Goal: Information Seeking & Learning: Learn about a topic

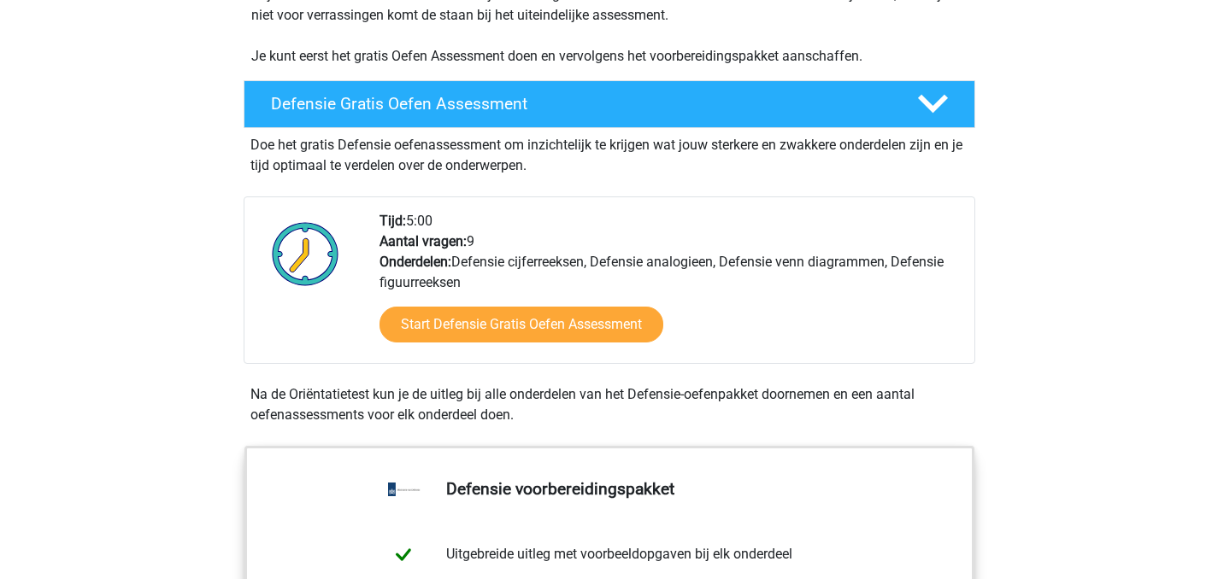
scroll to position [410, 0]
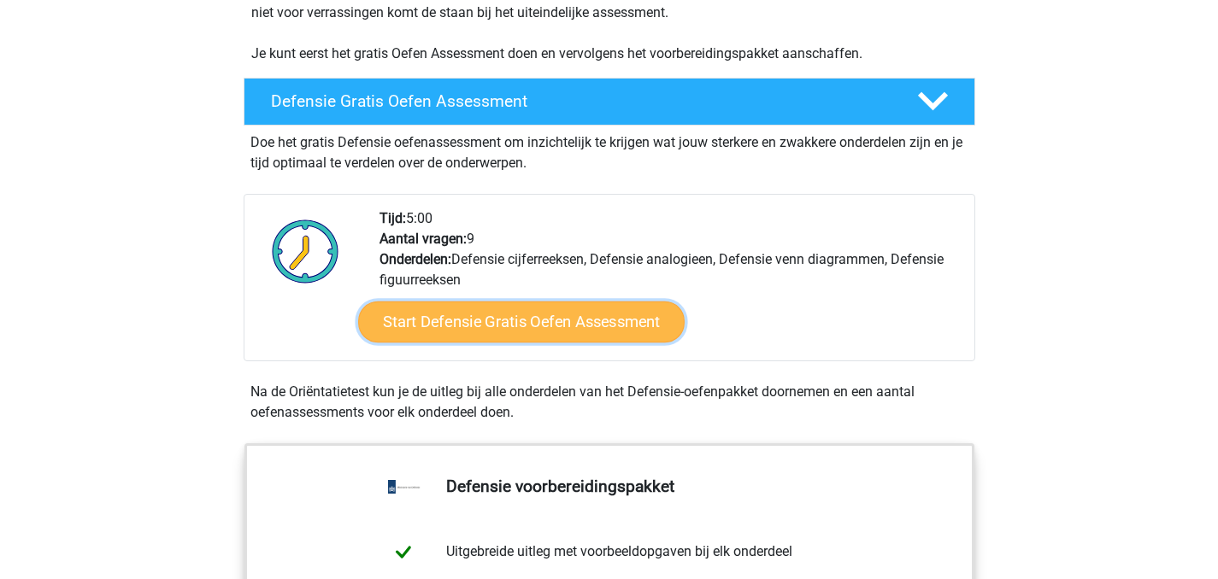
click at [637, 318] on link "Start Defensie Gratis Oefen Assessment" at bounding box center [521, 322] width 326 height 41
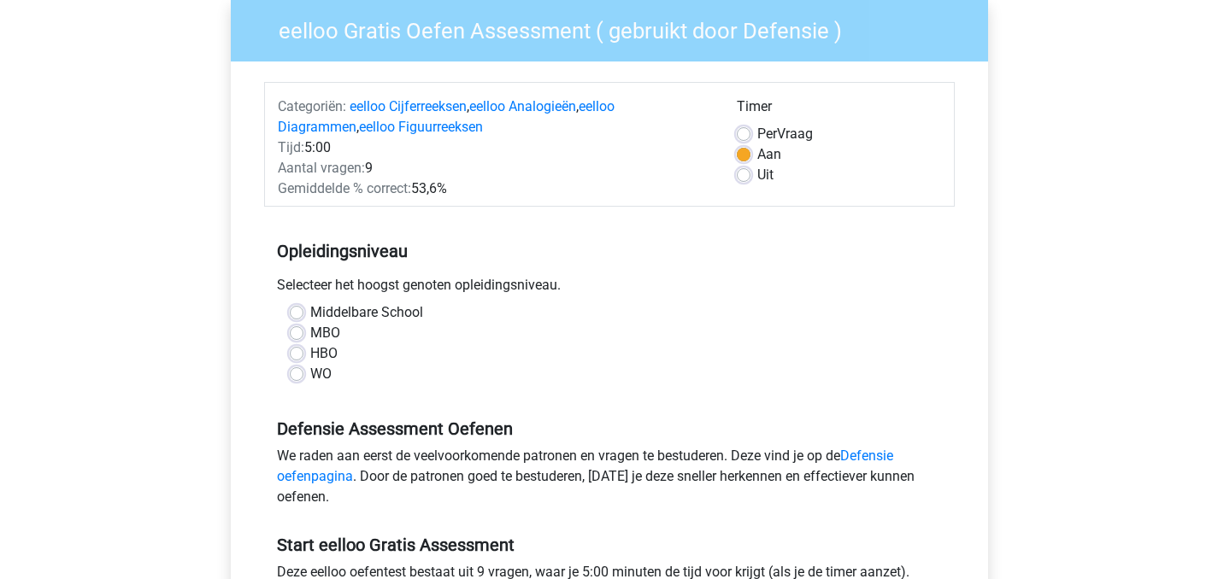
scroll to position [142, 0]
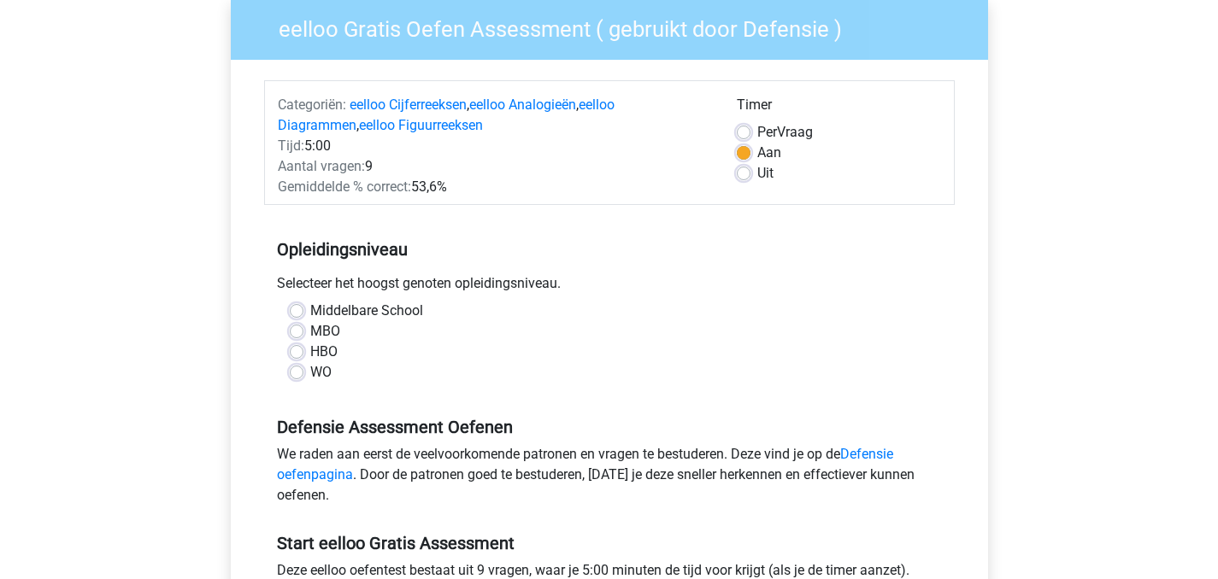
click at [310, 335] on label "MBO" at bounding box center [325, 331] width 30 height 21
click at [297, 335] on input "MBO" at bounding box center [297, 329] width 14 height 17
radio input "true"
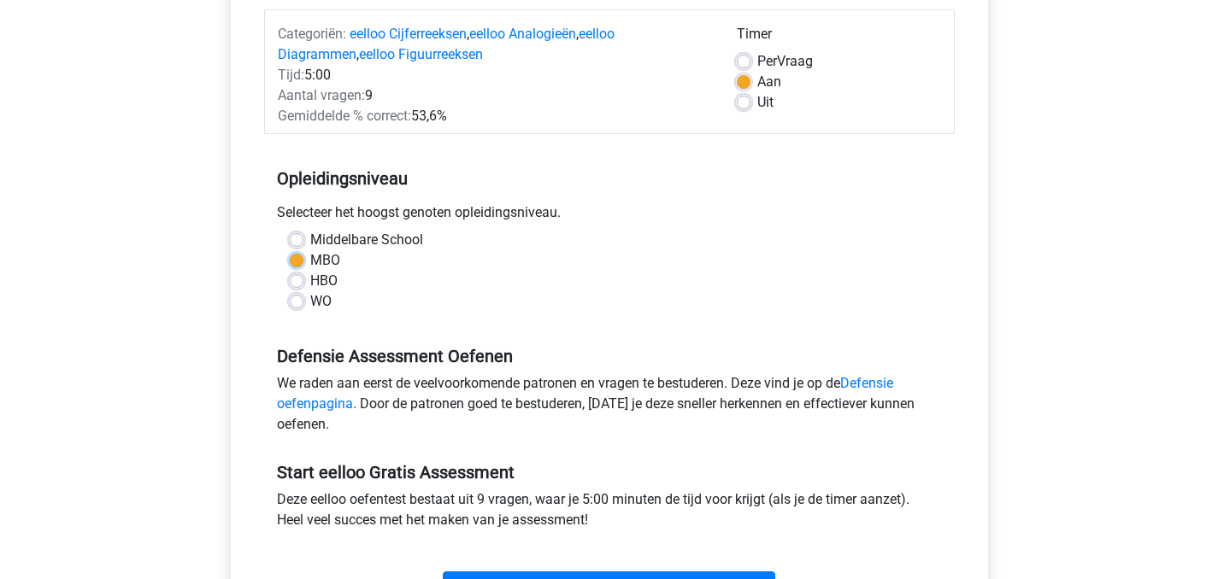
scroll to position [290, 0]
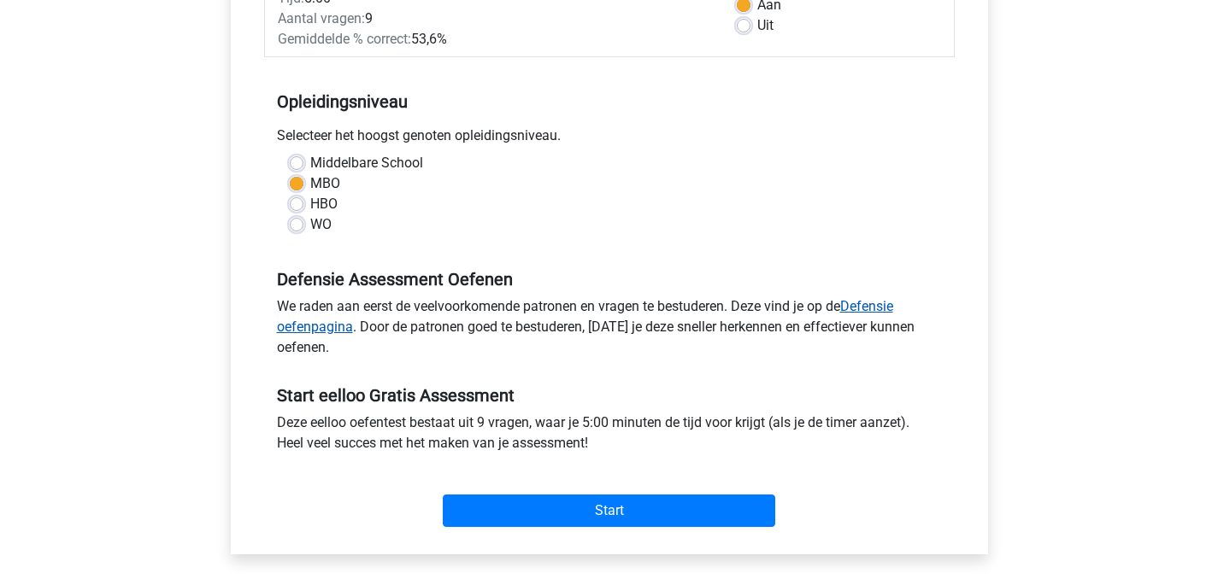
click at [299, 330] on link "Defensie oefenpagina" at bounding box center [585, 316] width 616 height 37
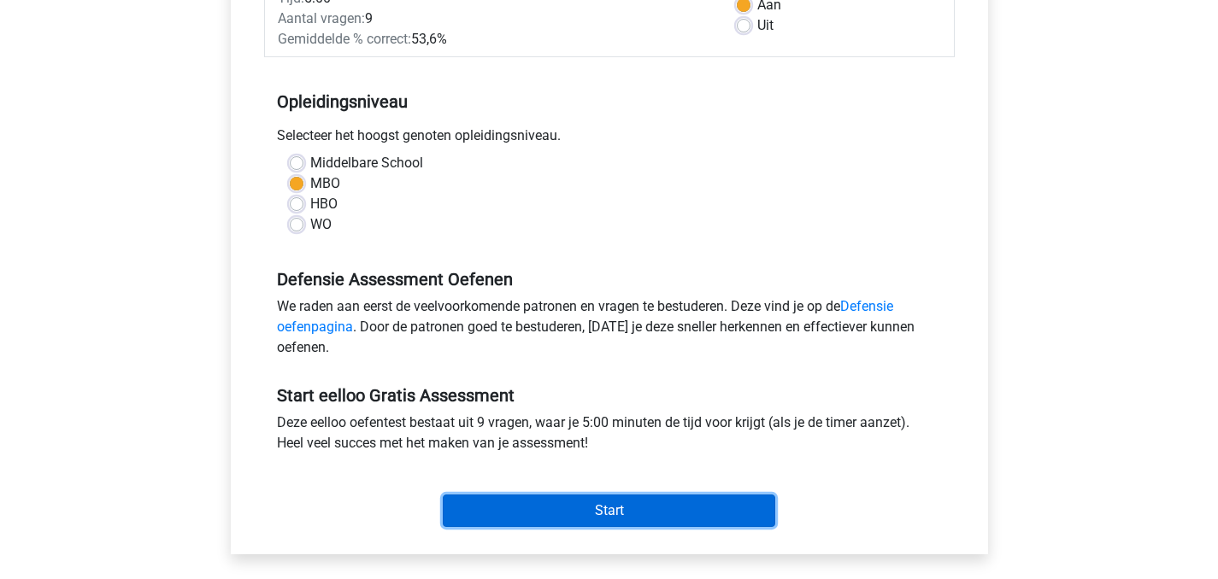
click at [610, 500] on input "Start" at bounding box center [609, 511] width 332 height 32
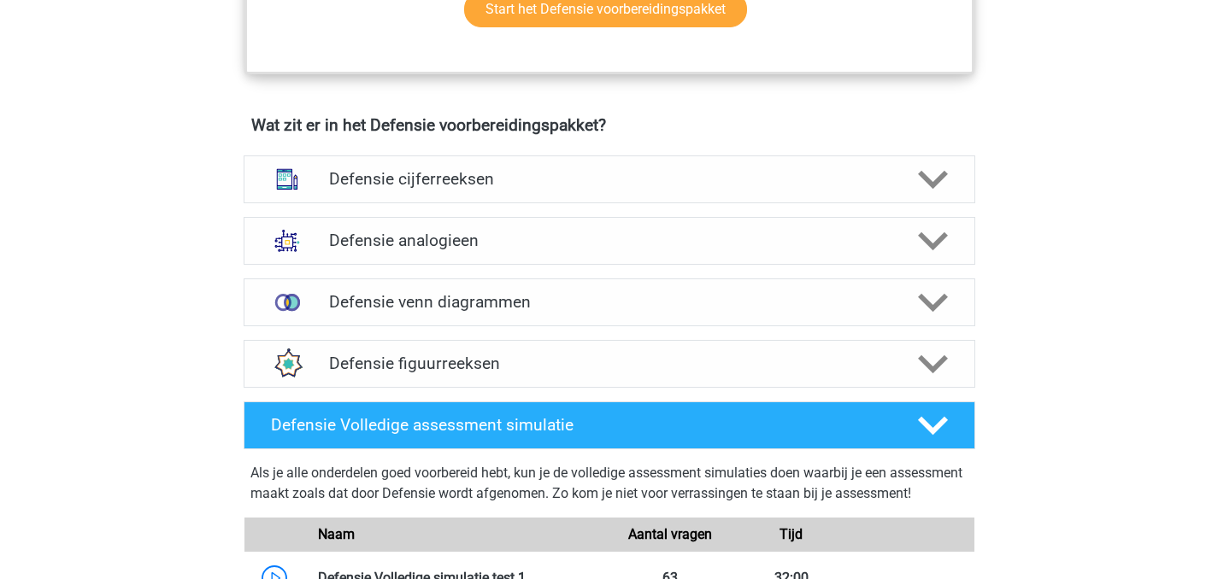
scroll to position [1170, 0]
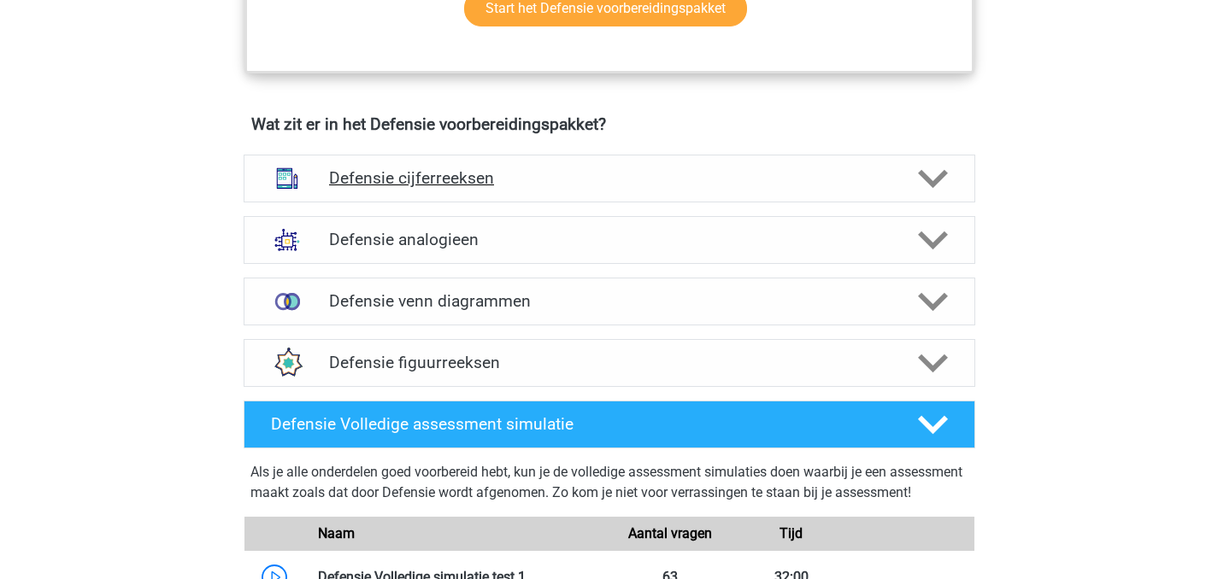
click at [911, 189] on div at bounding box center [930, 179] width 58 height 30
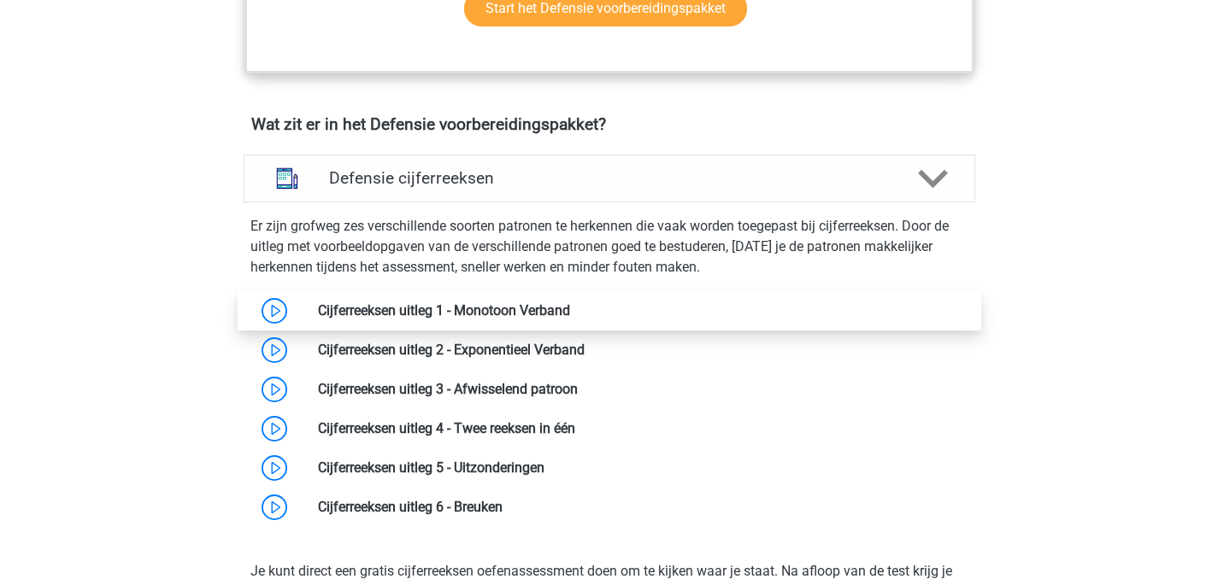
click at [570, 310] on link at bounding box center [570, 310] width 0 height 16
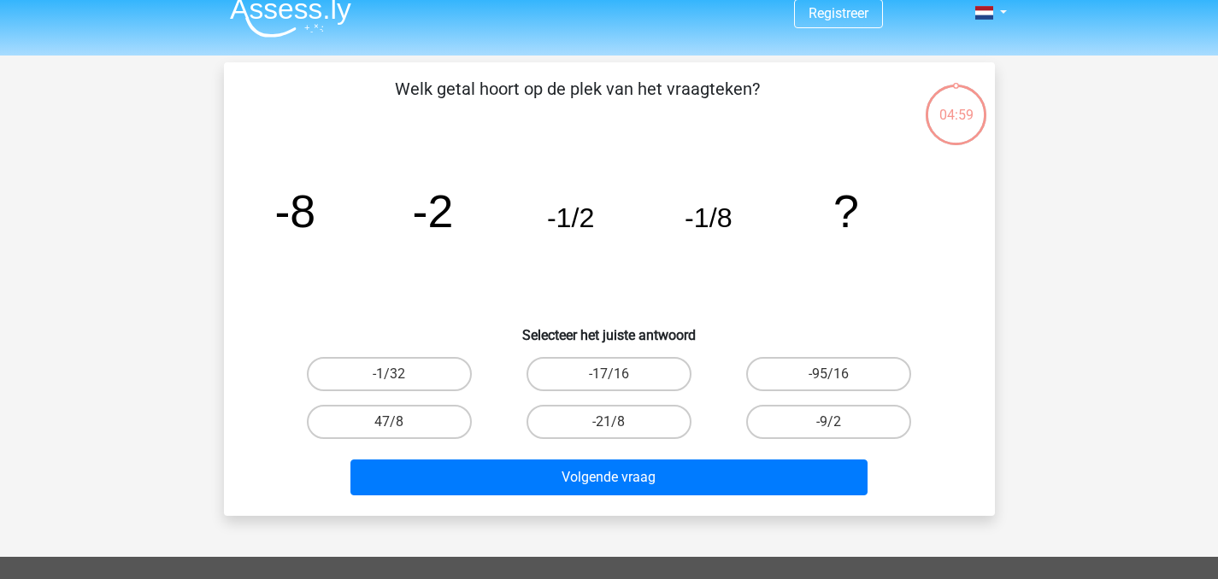
scroll to position [14, 0]
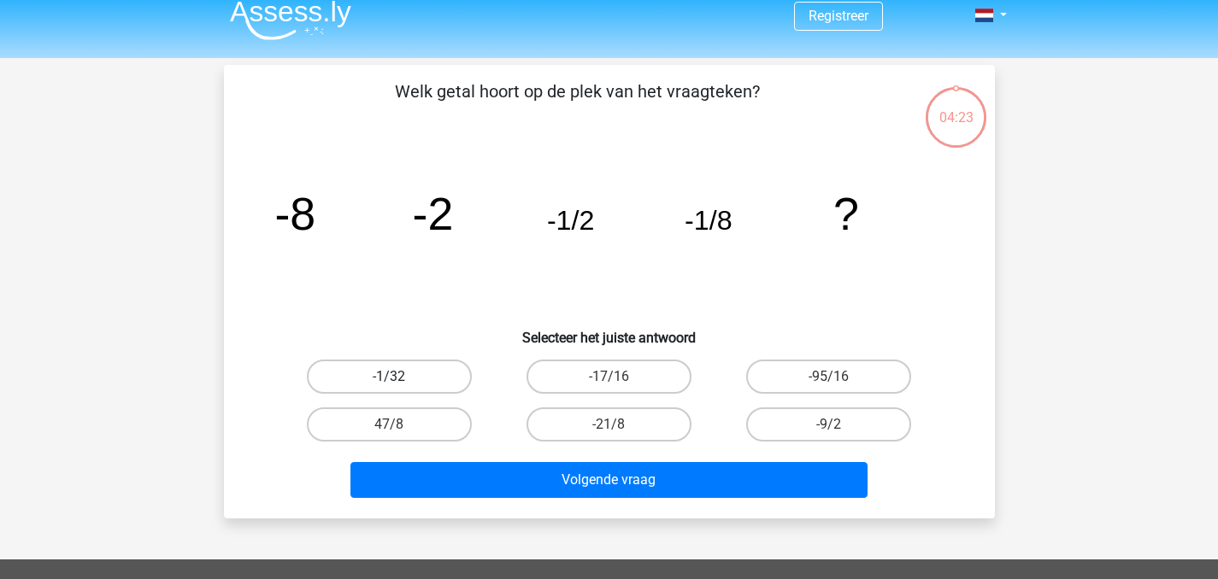
click at [350, 373] on label "-1/32" at bounding box center [389, 377] width 165 height 34
click at [389, 377] on input "-1/32" at bounding box center [394, 382] width 11 height 11
radio input "true"
click at [489, 497] on div "Volgende vraag" at bounding box center [609, 483] width 660 height 43
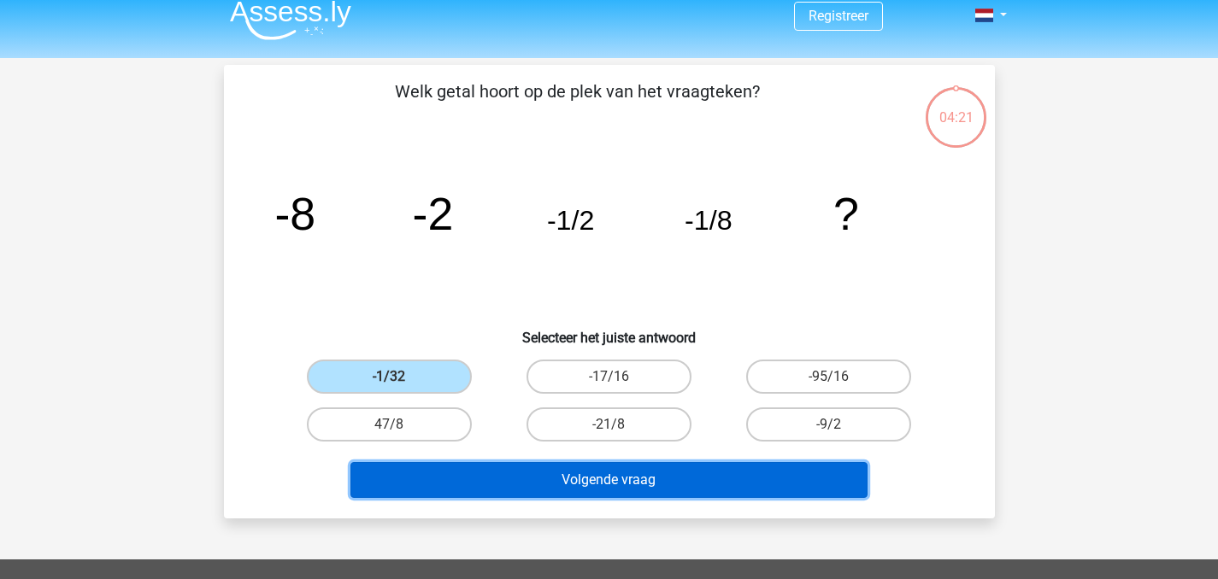
click at [532, 482] on button "Volgende vraag" at bounding box center [608, 480] width 517 height 36
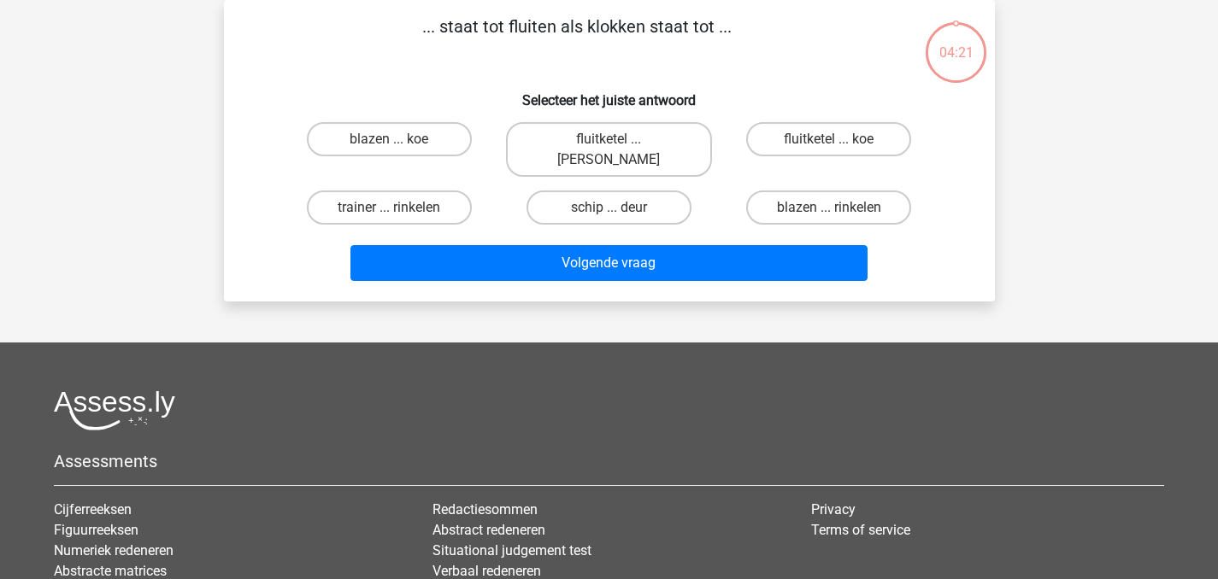
scroll to position [0, 0]
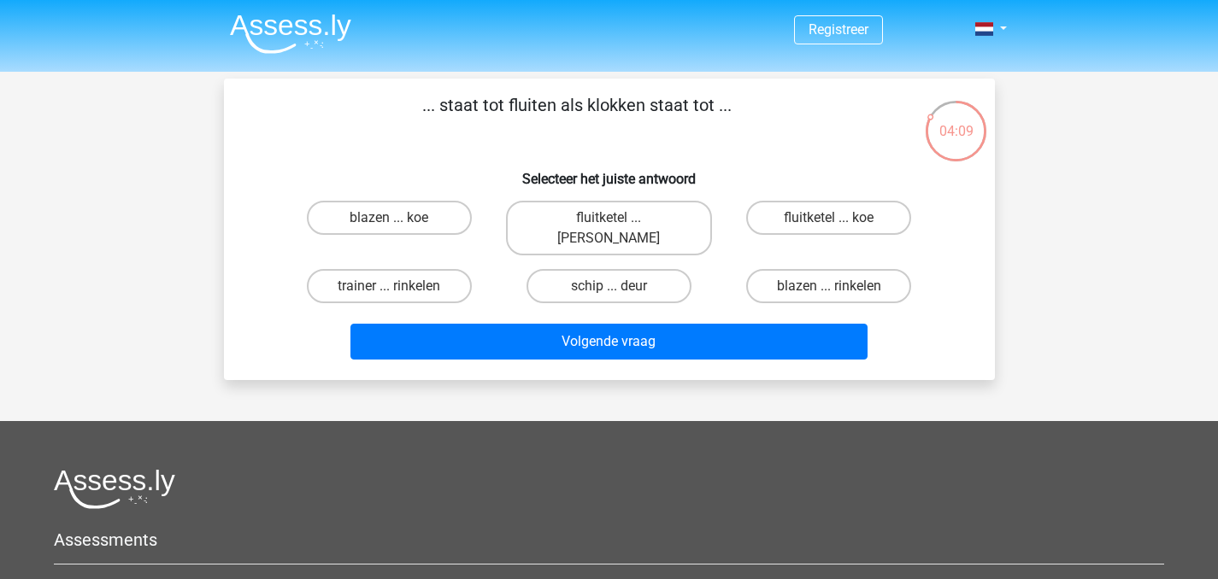
click at [249, 242] on div "... staat tot fluiten als klokken staat tot ... Selecteer het juiste antwoord b…" at bounding box center [609, 229] width 757 height 274
click at [803, 269] on label "blazen ... rinkelen" at bounding box center [828, 286] width 165 height 34
click at [829, 286] on input "blazen ... rinkelen" at bounding box center [834, 291] width 11 height 11
radio input "true"
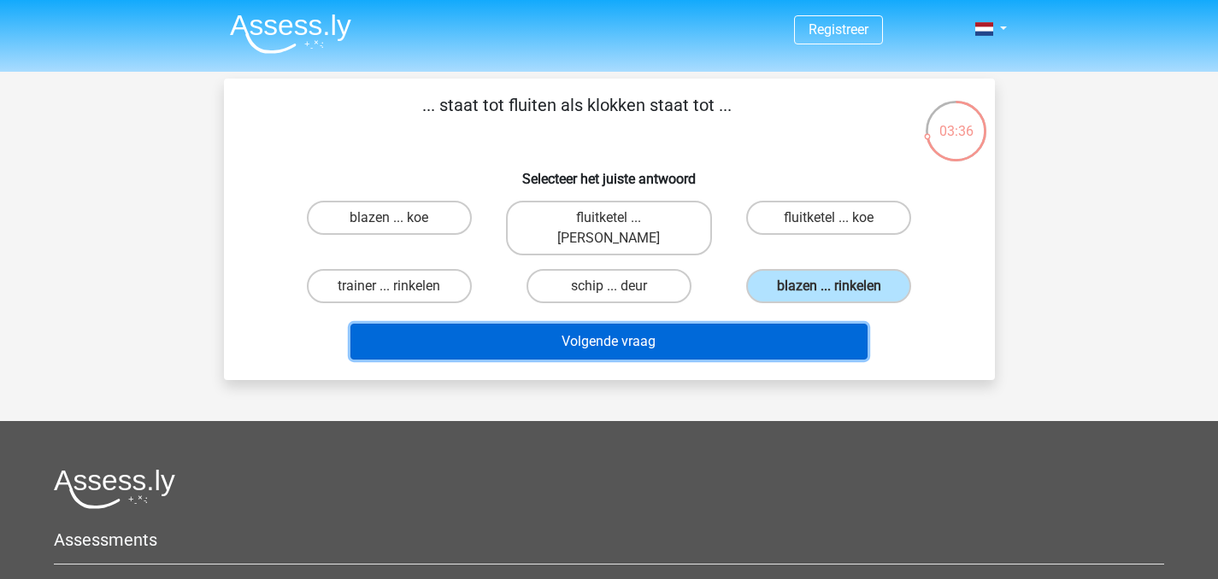
click at [779, 324] on button "Volgende vraag" at bounding box center [608, 342] width 517 height 36
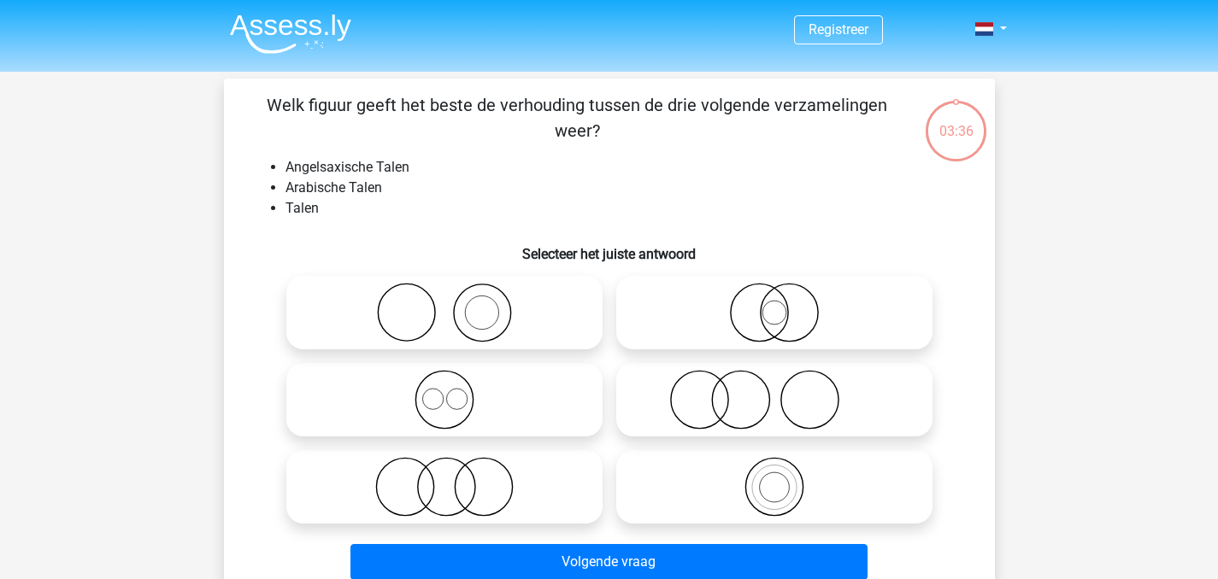
scroll to position [79, 0]
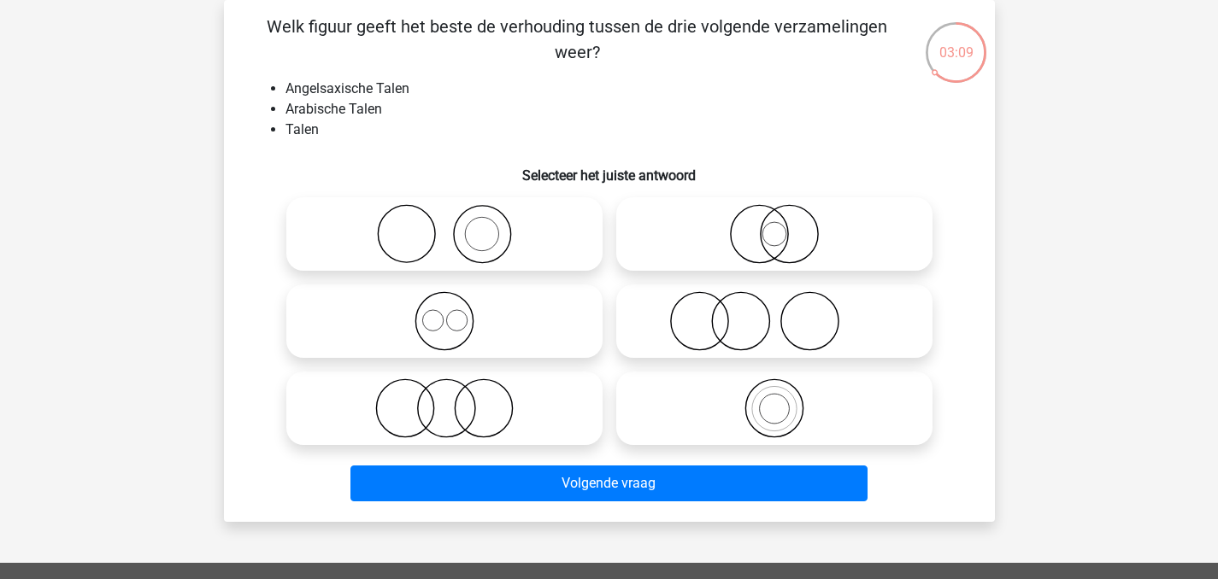
click at [526, 317] on icon at bounding box center [444, 321] width 302 height 60
click at [455, 313] on input "radio" at bounding box center [449, 307] width 11 height 11
radio input "true"
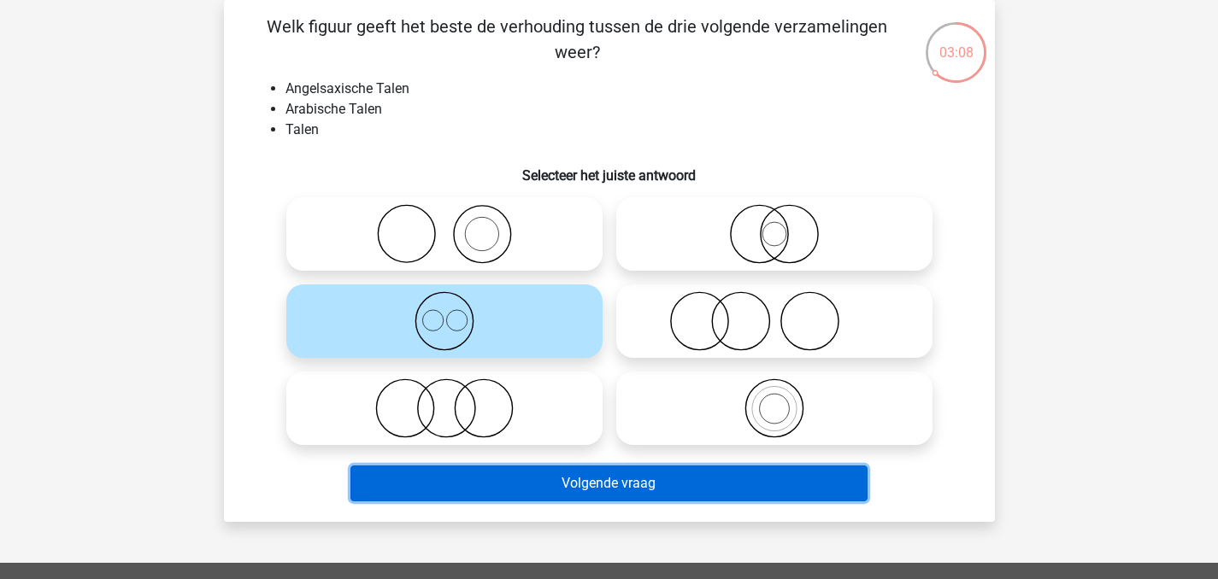
click at [581, 494] on button "Volgende vraag" at bounding box center [608, 484] width 517 height 36
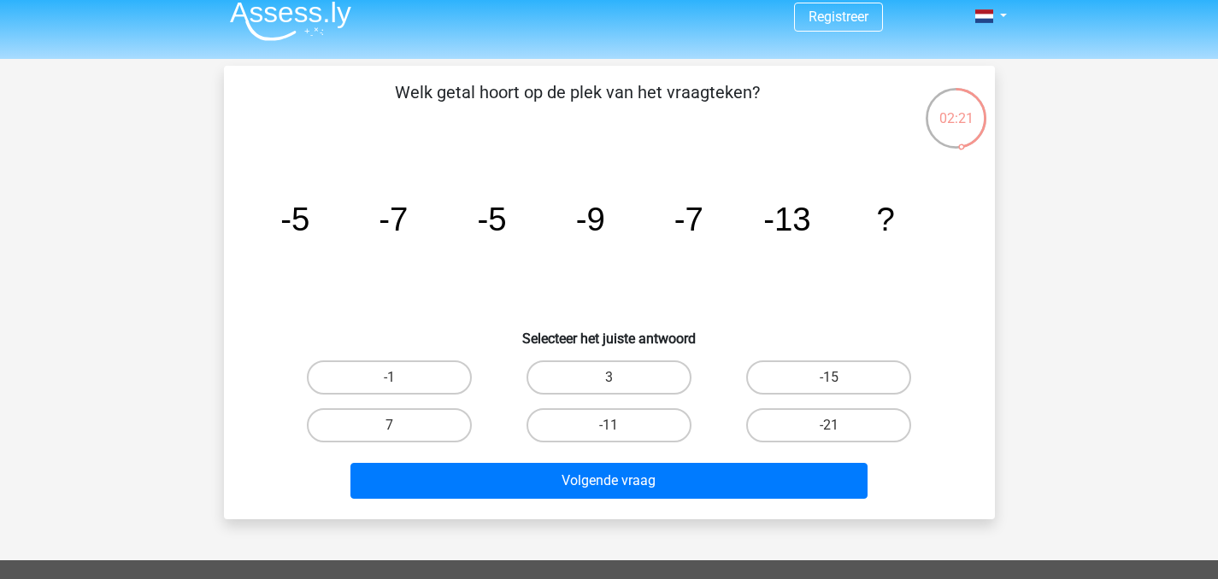
scroll to position [25, 0]
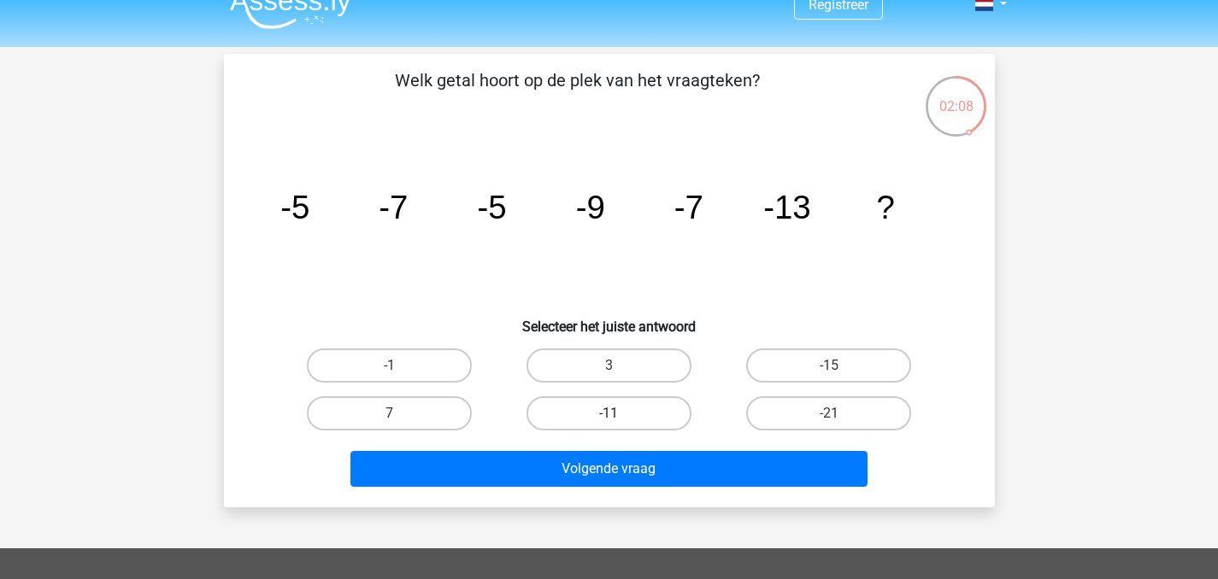
click at [668, 412] on label "-11" at bounding box center [608, 413] width 165 height 34
click at [619, 414] on input "-11" at bounding box center [613, 419] width 11 height 11
radio input "true"
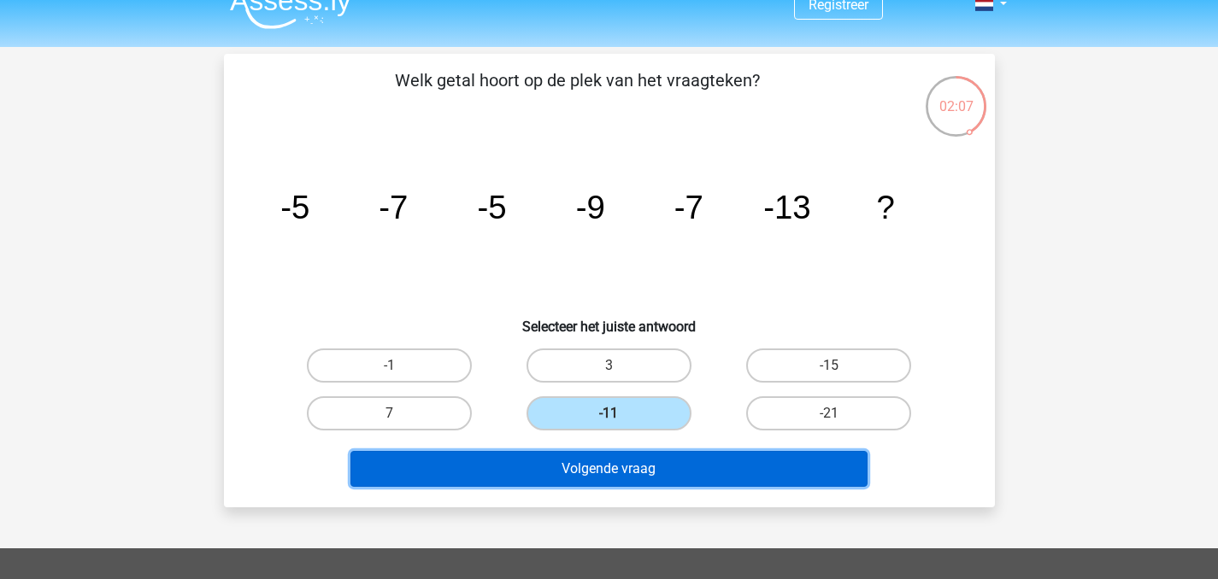
click at [706, 469] on button "Volgende vraag" at bounding box center [608, 469] width 517 height 36
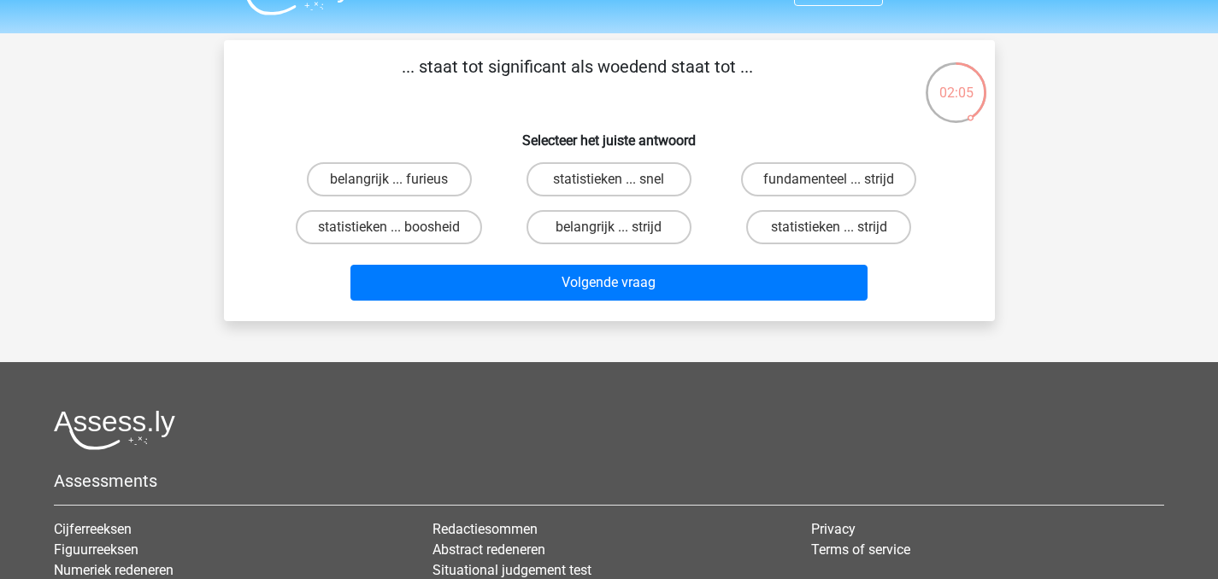
scroll to position [33, 0]
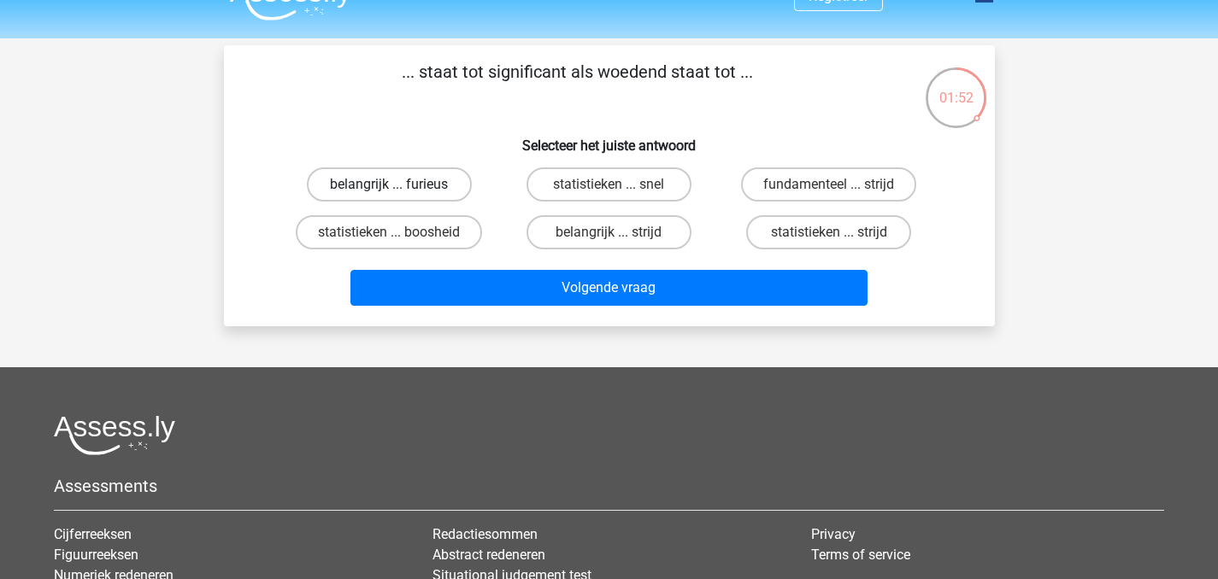
click at [442, 198] on label "belangrijk ... furieus" at bounding box center [389, 184] width 165 height 34
click at [400, 196] on input "belangrijk ... furieus" at bounding box center [394, 190] width 11 height 11
radio input "true"
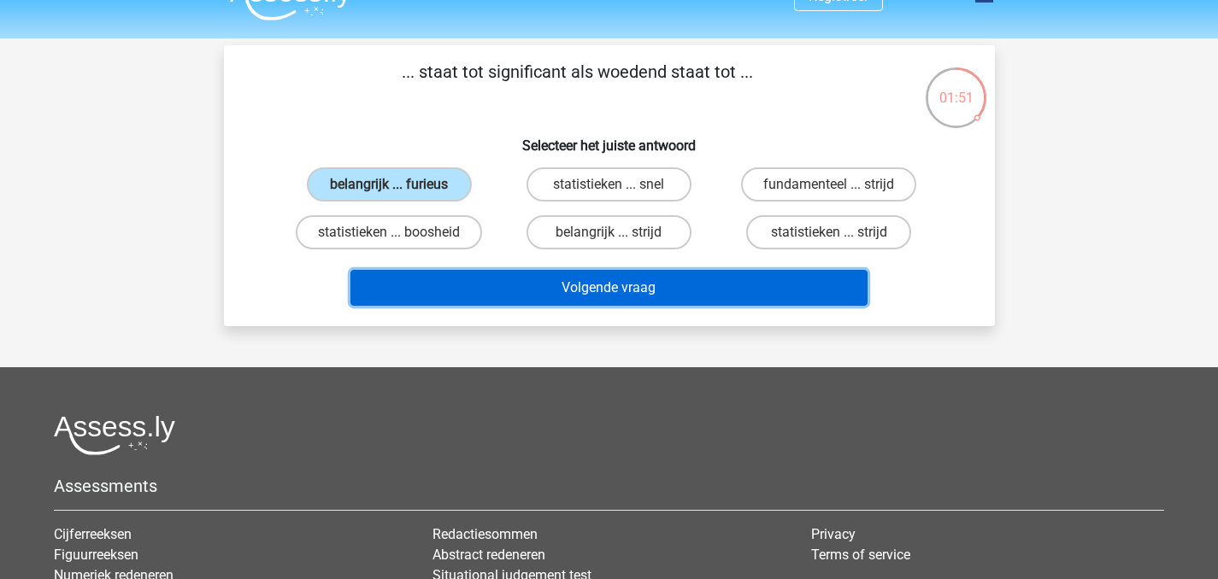
click at [578, 279] on button "Volgende vraag" at bounding box center [608, 288] width 517 height 36
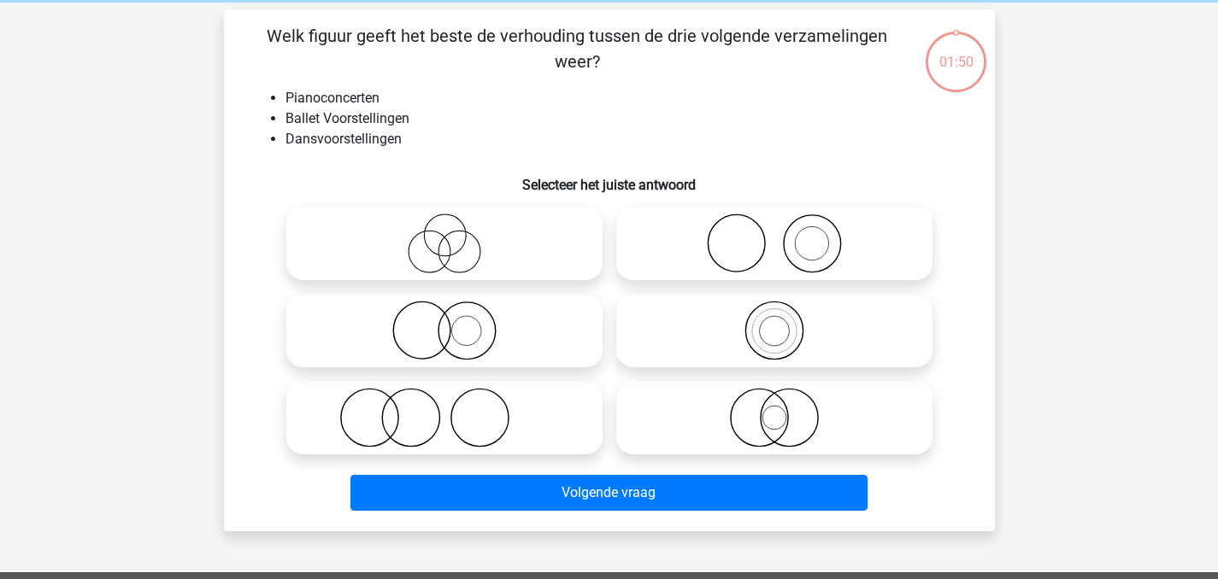
scroll to position [79, 0]
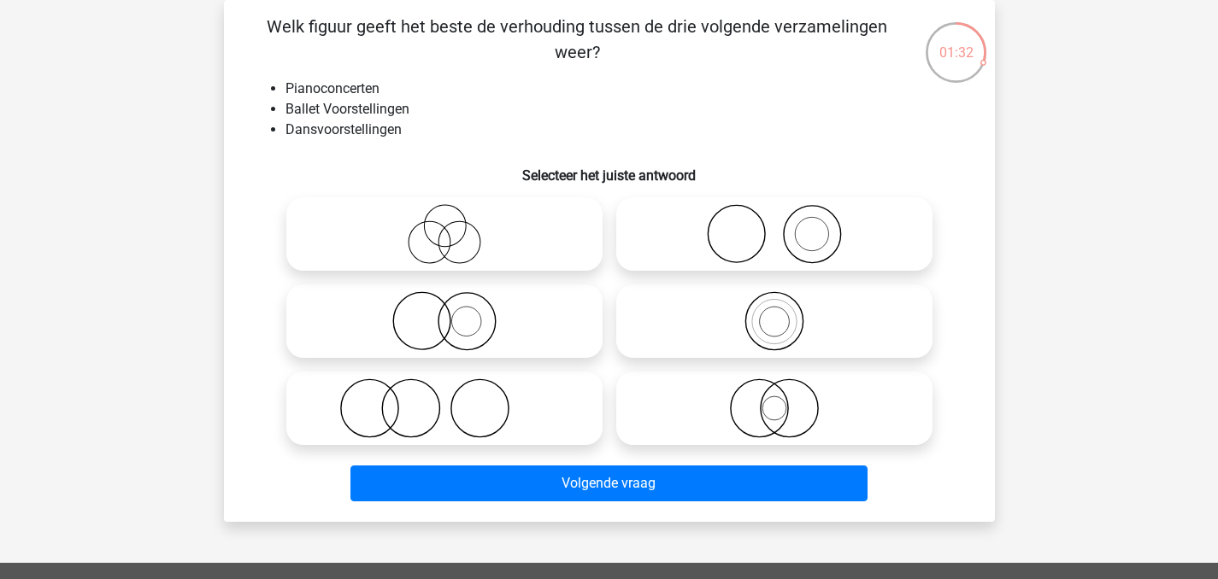
click at [508, 419] on icon at bounding box center [444, 409] width 302 height 60
click at [455, 400] on input "radio" at bounding box center [449, 394] width 11 height 11
radio input "true"
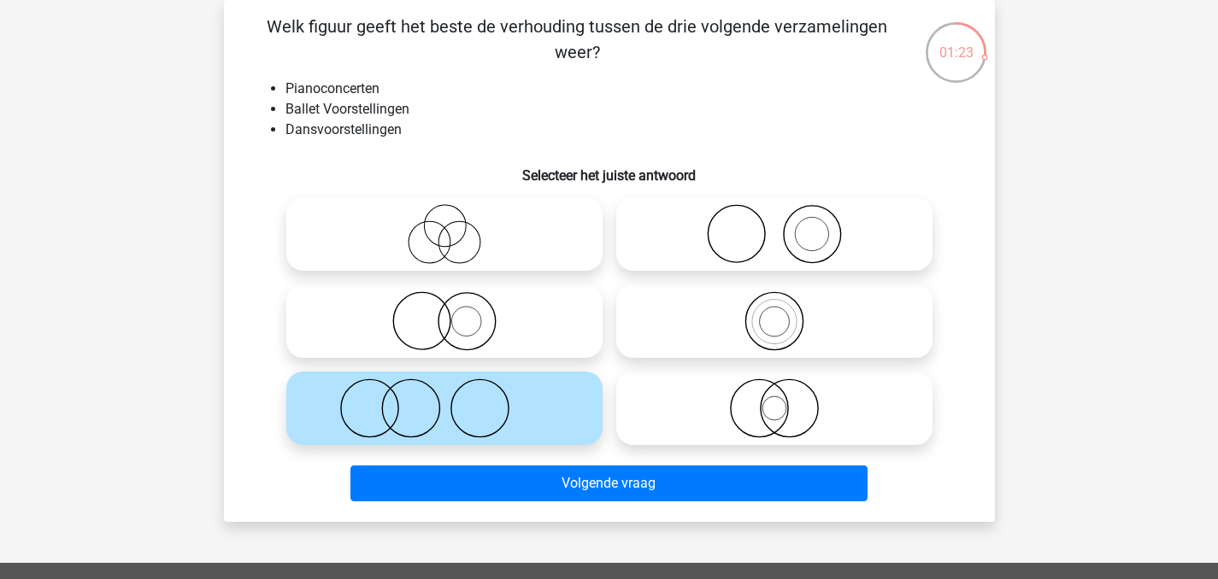
click at [860, 238] on icon at bounding box center [774, 234] width 302 height 60
click at [785, 226] on input "radio" at bounding box center [779, 219] width 11 height 11
radio input "true"
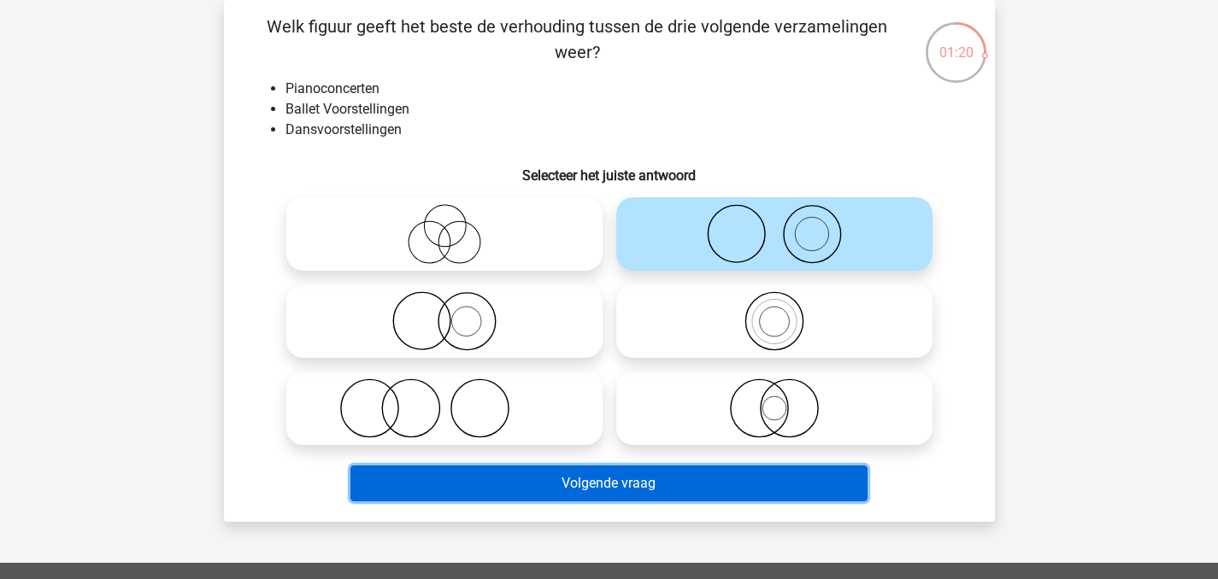
click at [667, 486] on button "Volgende vraag" at bounding box center [608, 484] width 517 height 36
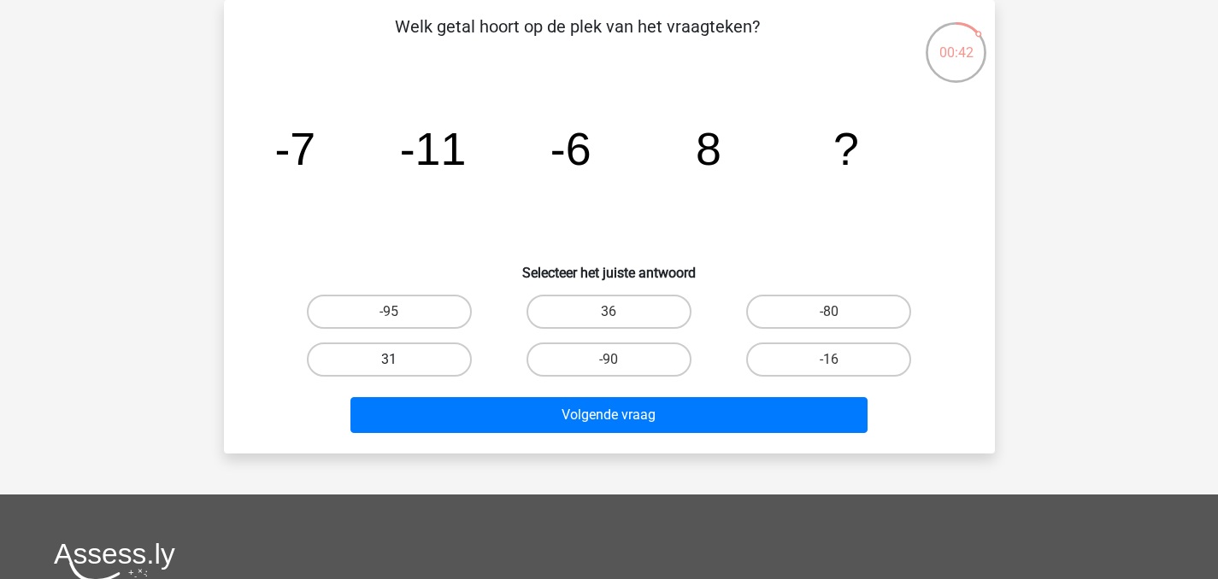
click at [452, 366] on label "31" at bounding box center [389, 360] width 165 height 34
click at [400, 366] on input "31" at bounding box center [394, 365] width 11 height 11
radio input "true"
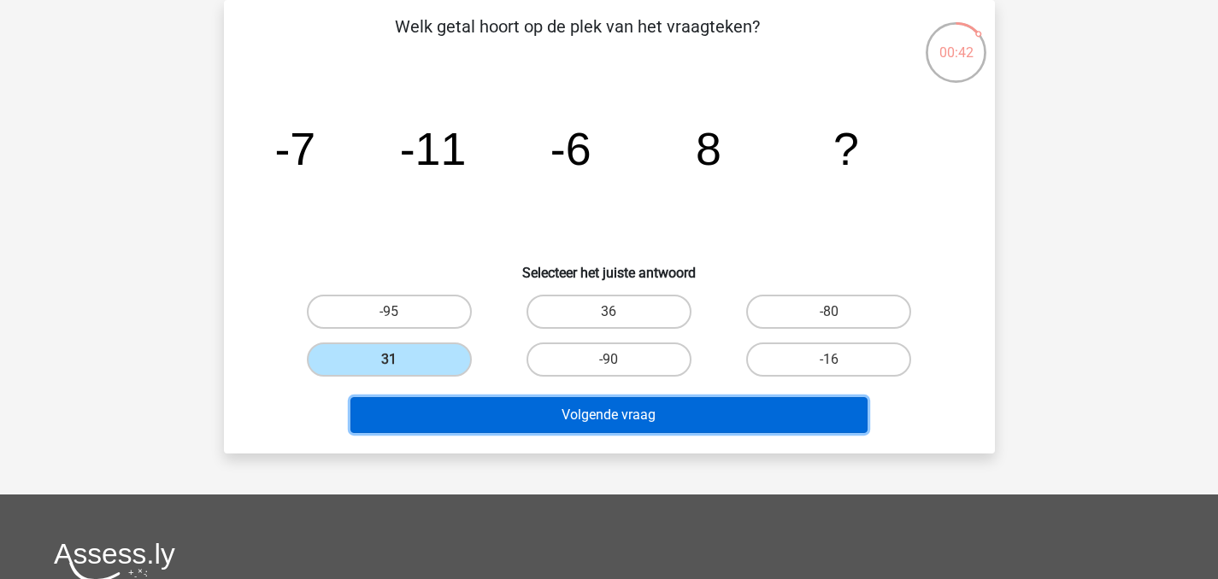
click at [507, 409] on button "Volgende vraag" at bounding box center [608, 415] width 517 height 36
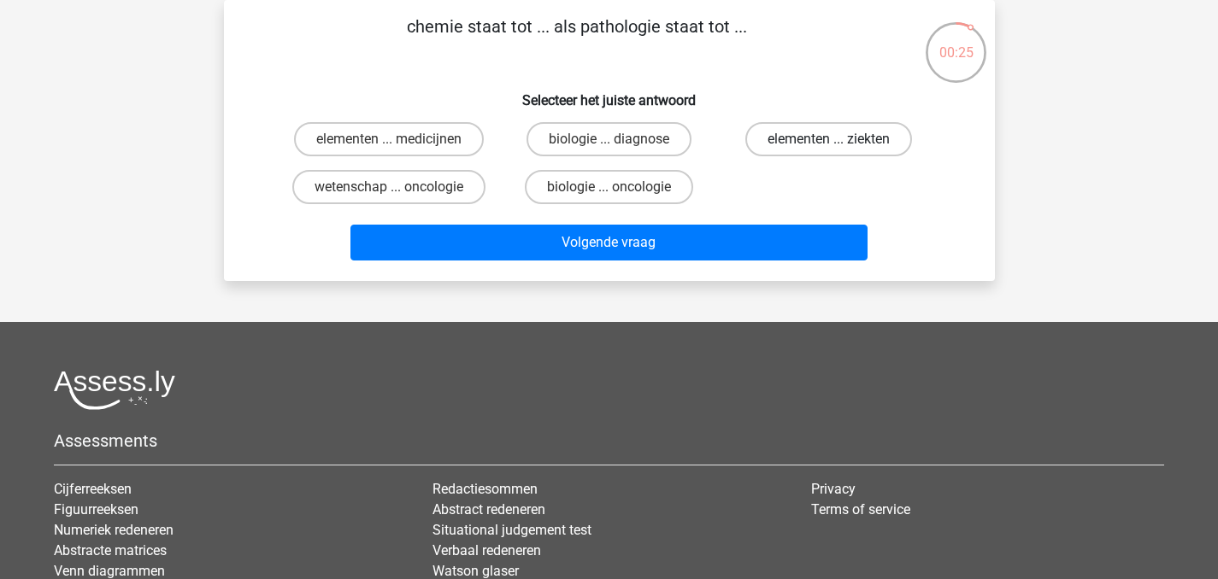
click at [878, 155] on label "elementen ... ziekten" at bounding box center [828, 139] width 167 height 34
click at [840, 150] on input "elementen ... ziekten" at bounding box center [834, 144] width 11 height 11
radio input "true"
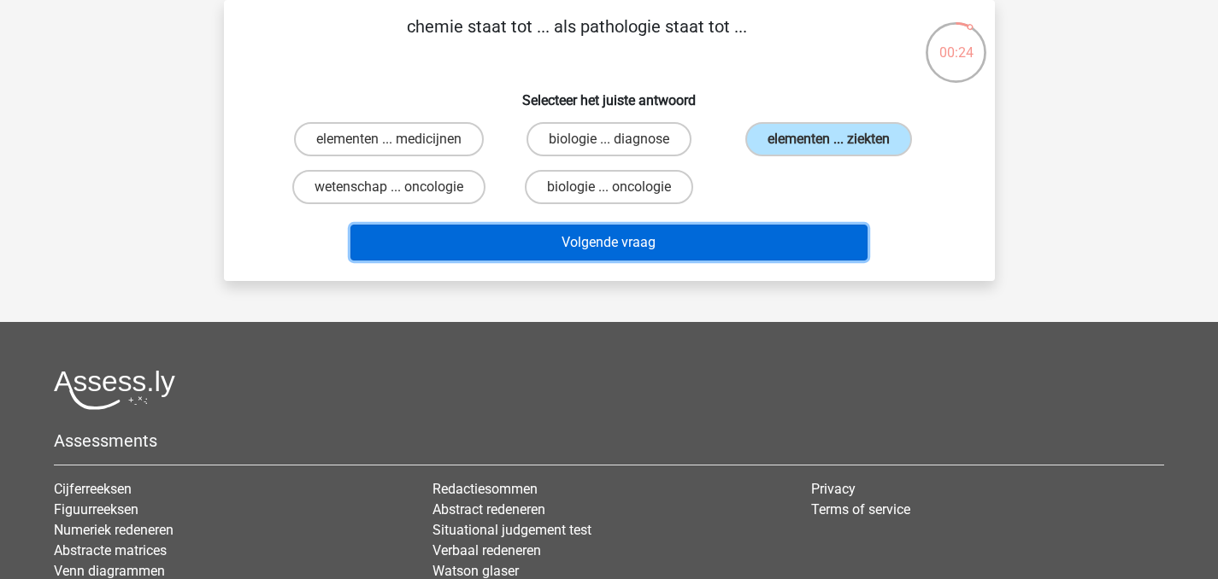
click at [806, 255] on button "Volgende vraag" at bounding box center [608, 243] width 517 height 36
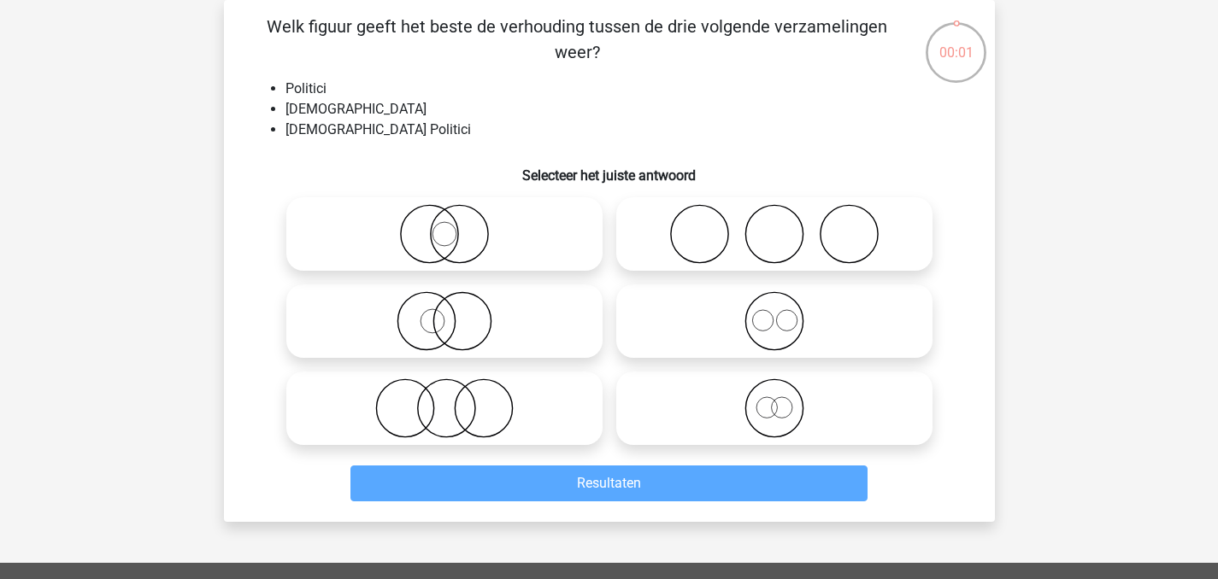
click at [477, 254] on icon at bounding box center [444, 234] width 302 height 60
click at [455, 226] on input "radio" at bounding box center [449, 219] width 11 height 11
radio input "true"
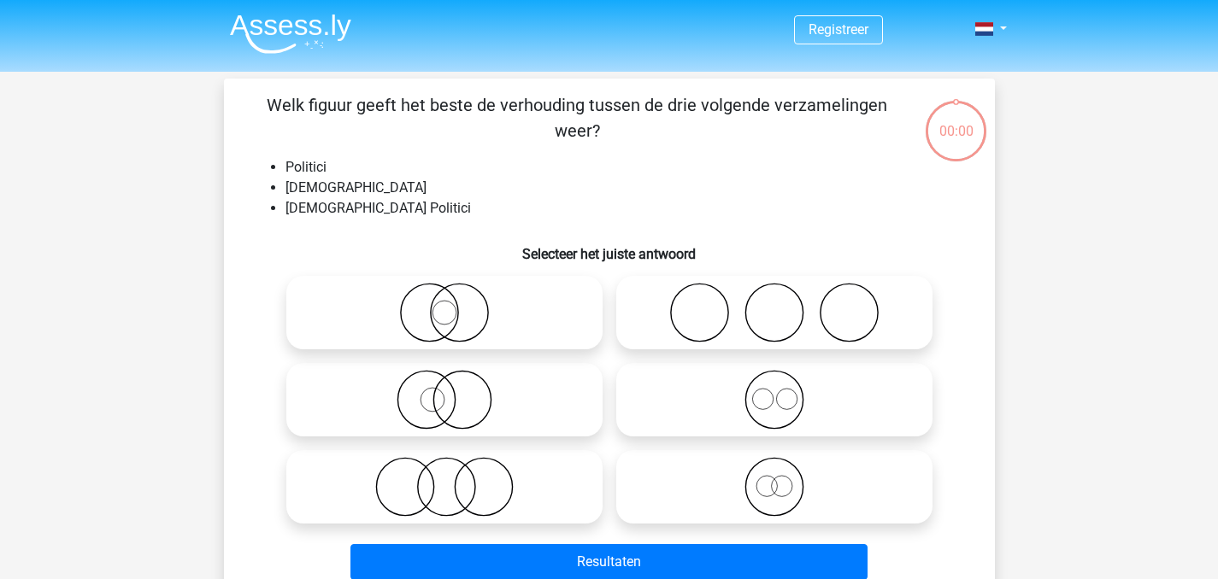
scroll to position [79, 0]
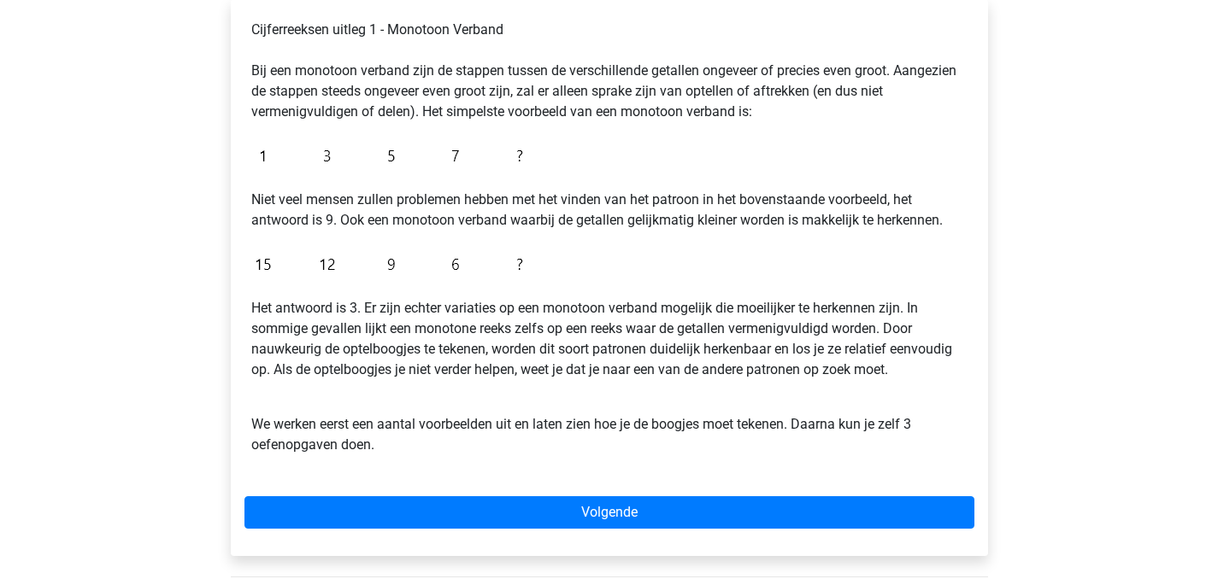
scroll to position [298, 0]
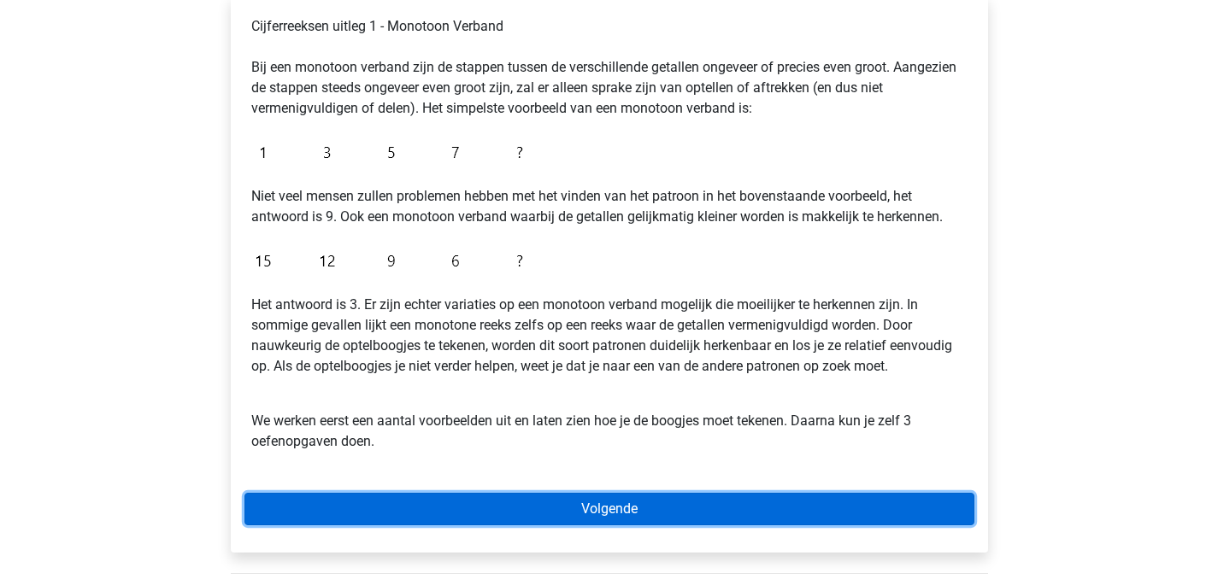
click at [765, 504] on link "Volgende" at bounding box center [609, 509] width 730 height 32
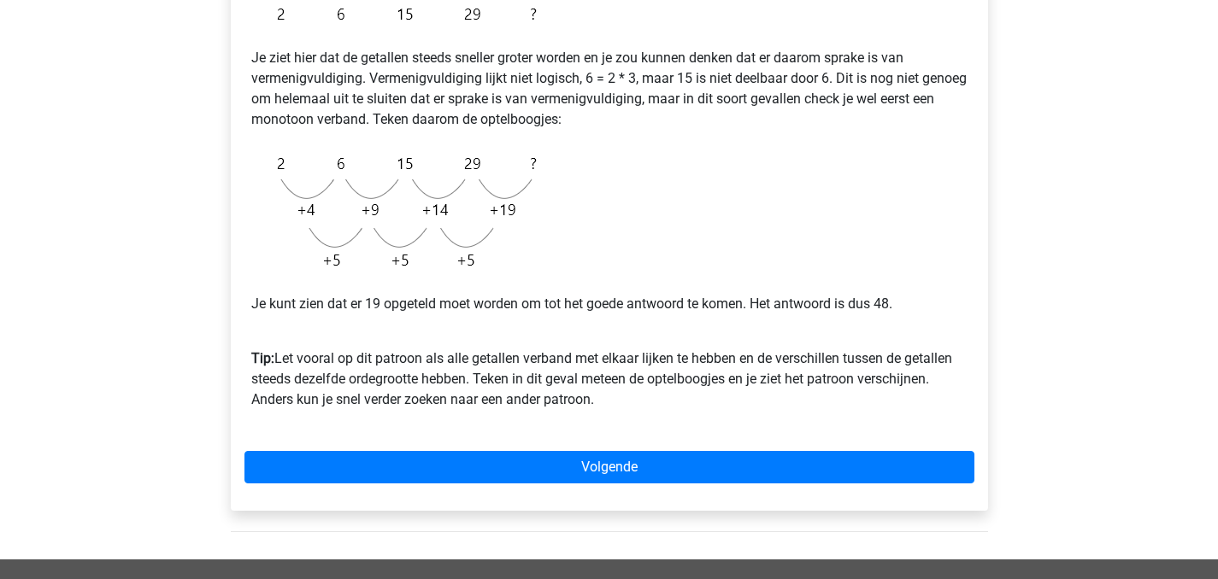
scroll to position [353, 0]
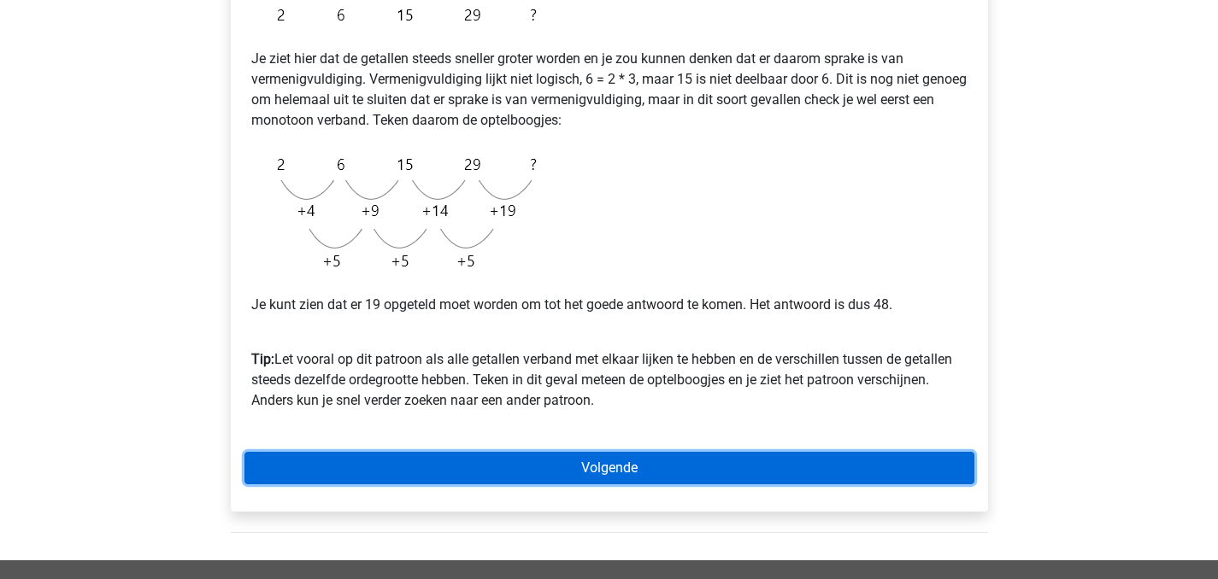
click at [664, 479] on link "Volgende" at bounding box center [609, 468] width 730 height 32
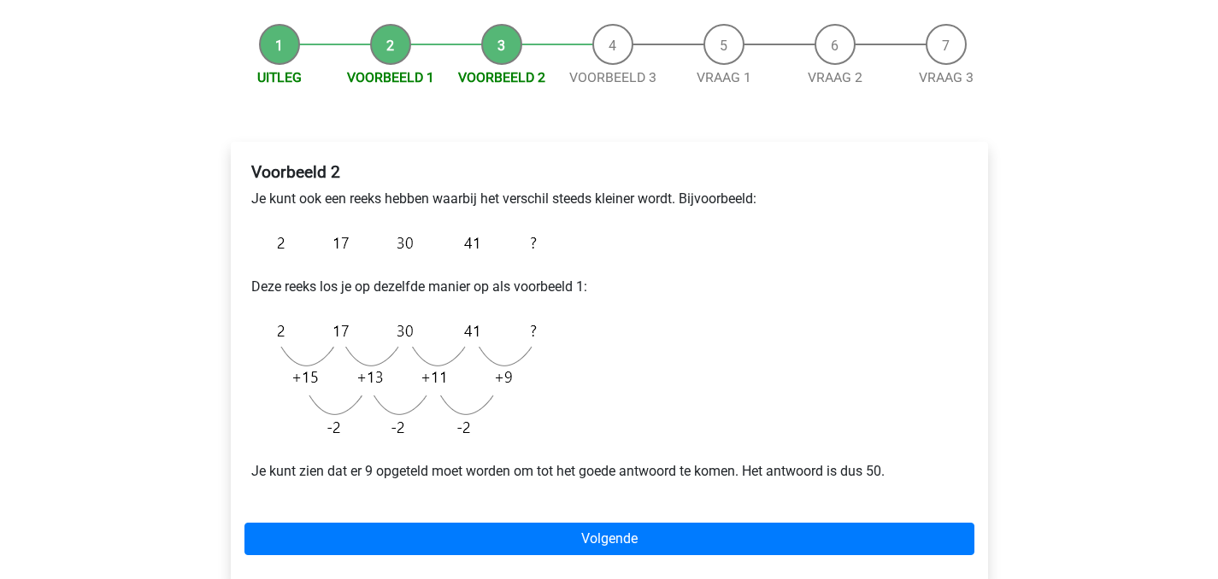
scroll to position [155, 0]
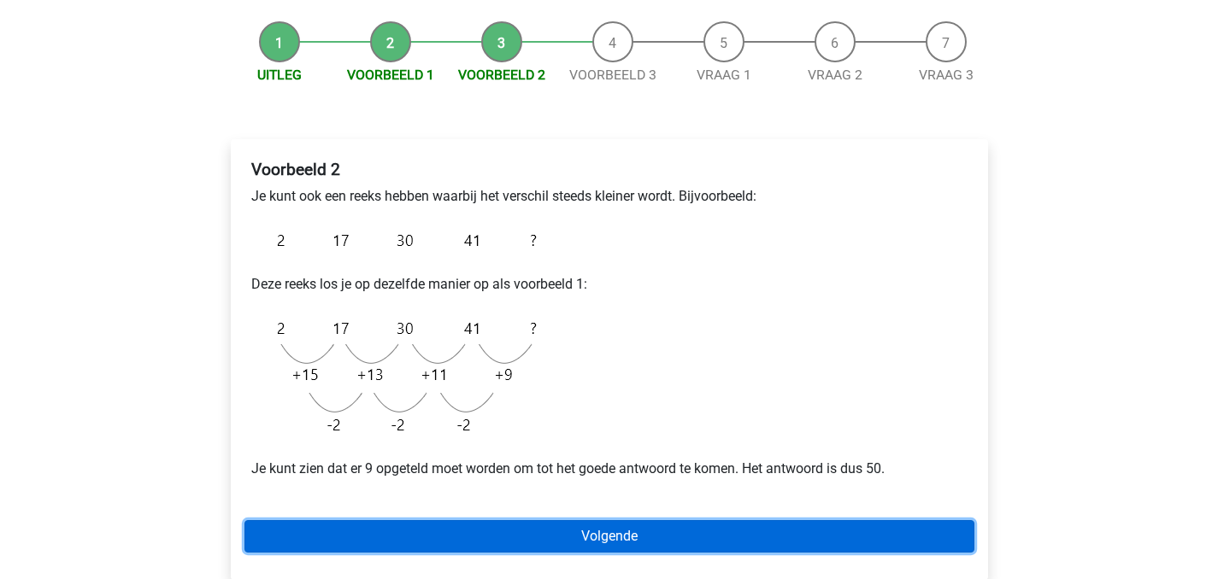
click at [819, 543] on link "Volgende" at bounding box center [609, 536] width 730 height 32
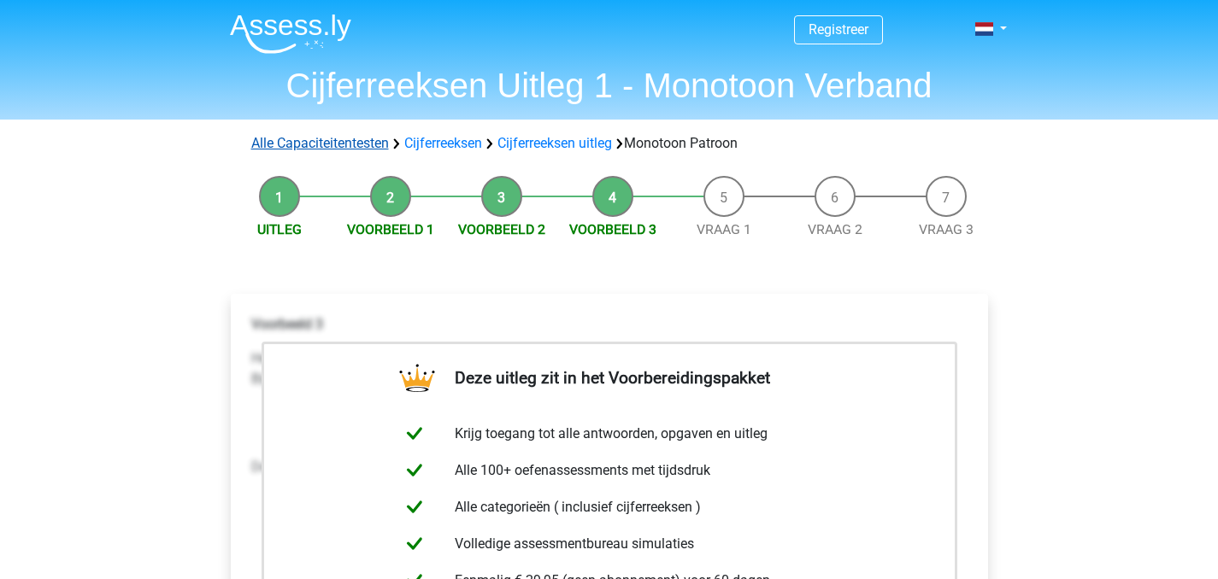
click at [362, 149] on link "Alle Capaciteitentesten" at bounding box center [320, 143] width 138 height 16
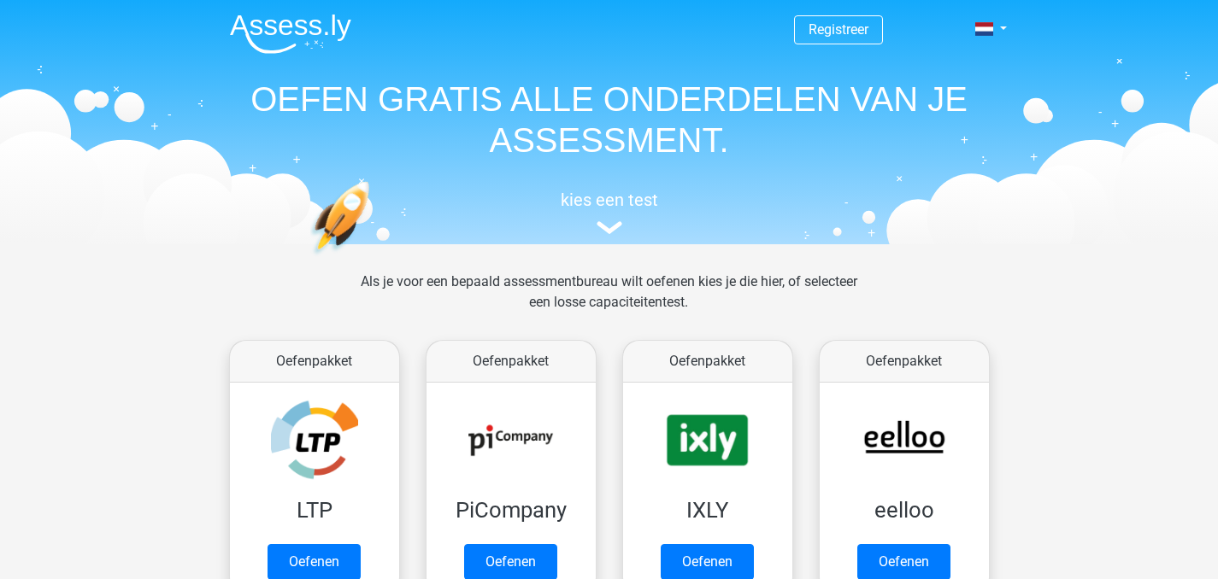
scroll to position [726, 0]
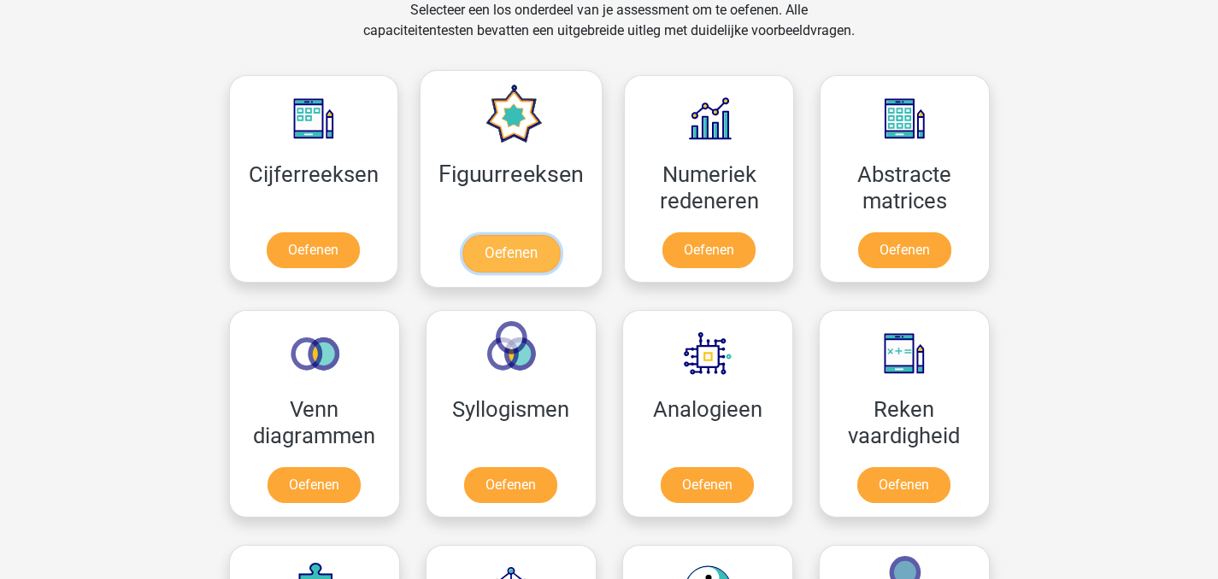
click at [523, 252] on link "Oefenen" at bounding box center [510, 254] width 97 height 38
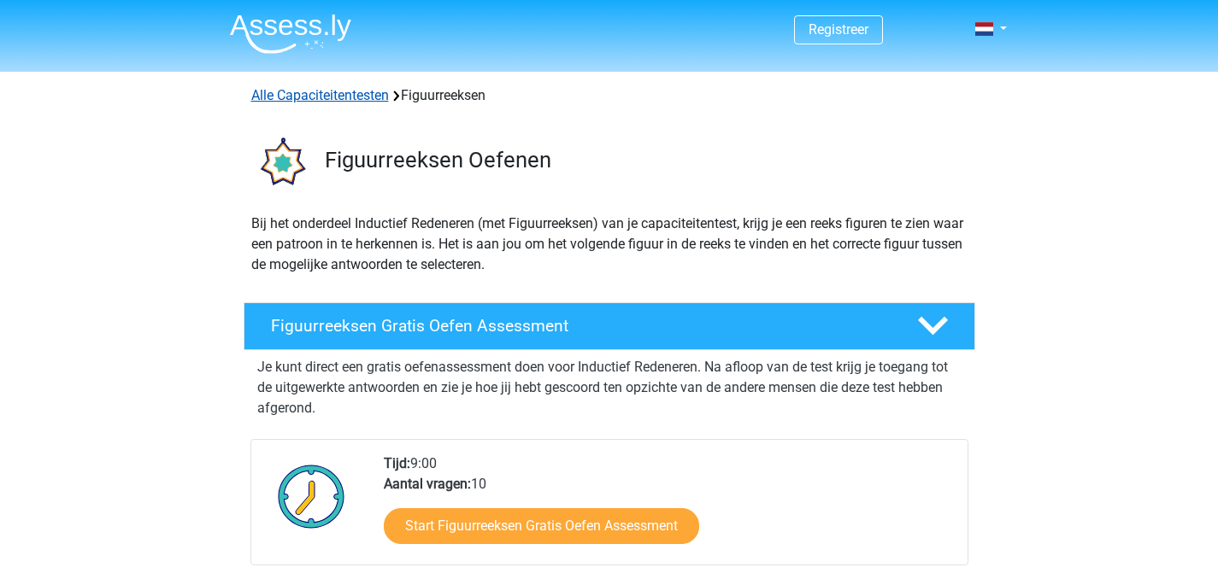
click at [336, 100] on link "Alle Capaciteitentesten" at bounding box center [320, 95] width 138 height 16
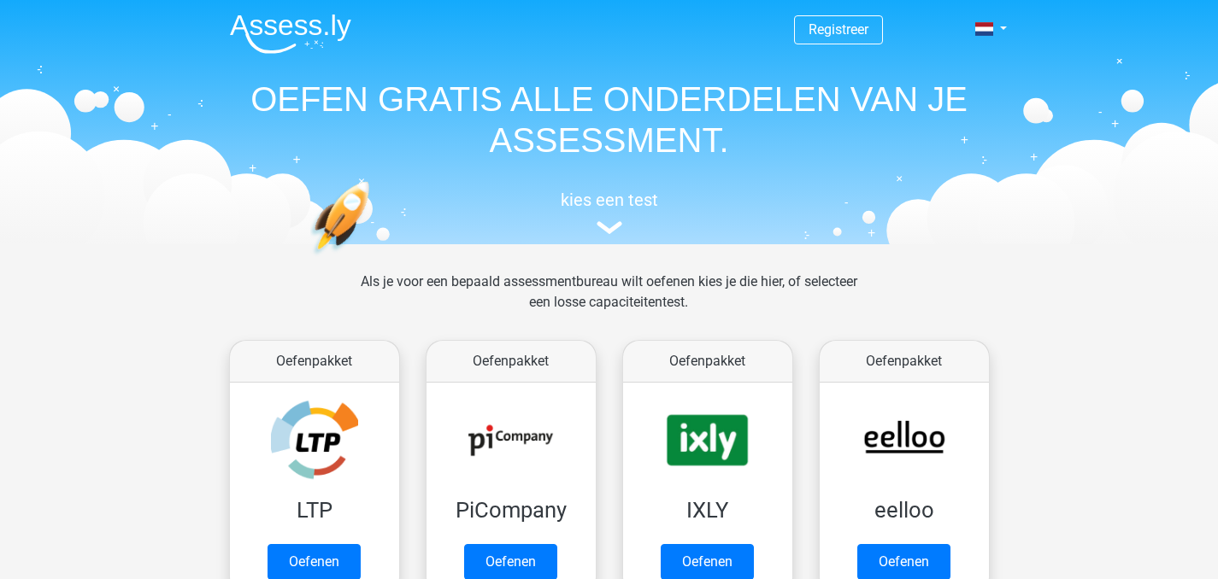
scroll to position [726, 0]
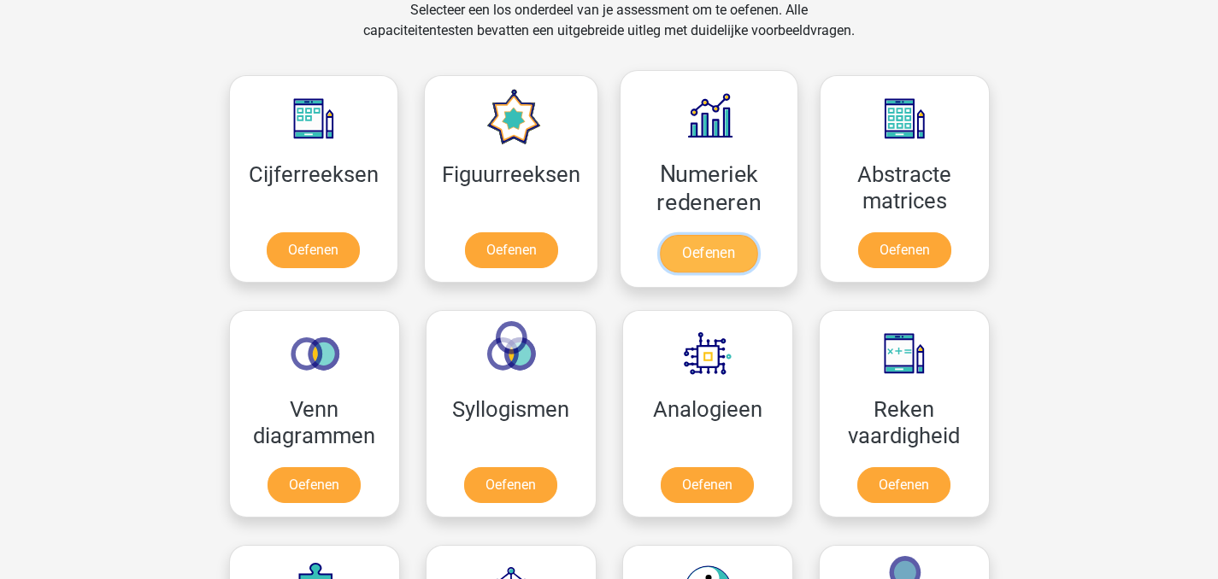
click at [695, 273] on link "Oefenen" at bounding box center [708, 254] width 97 height 38
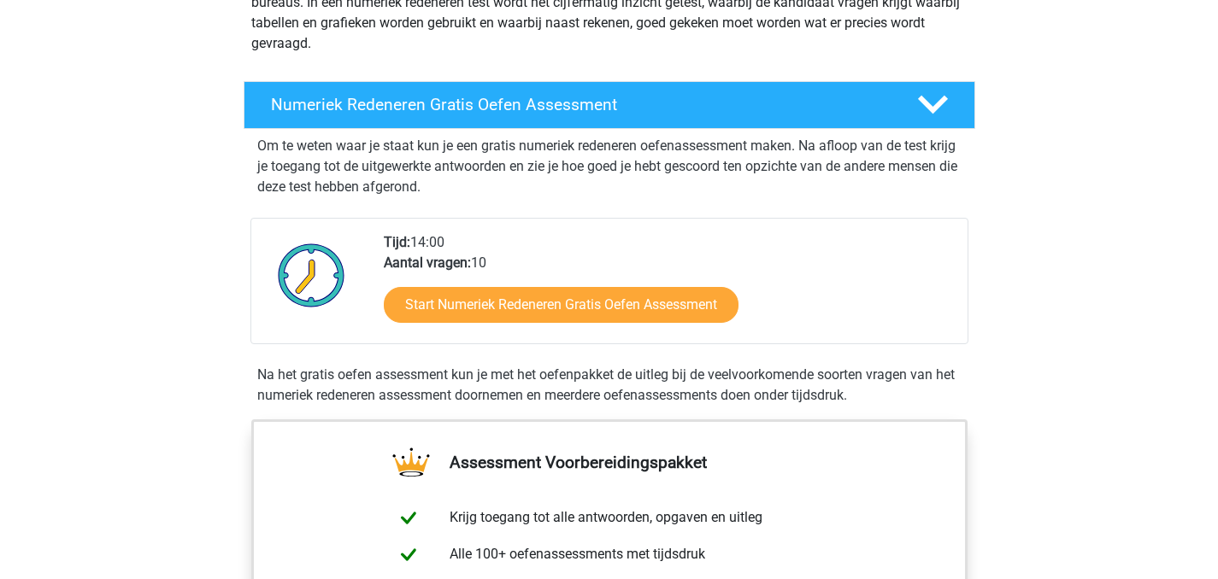
scroll to position [264, 0]
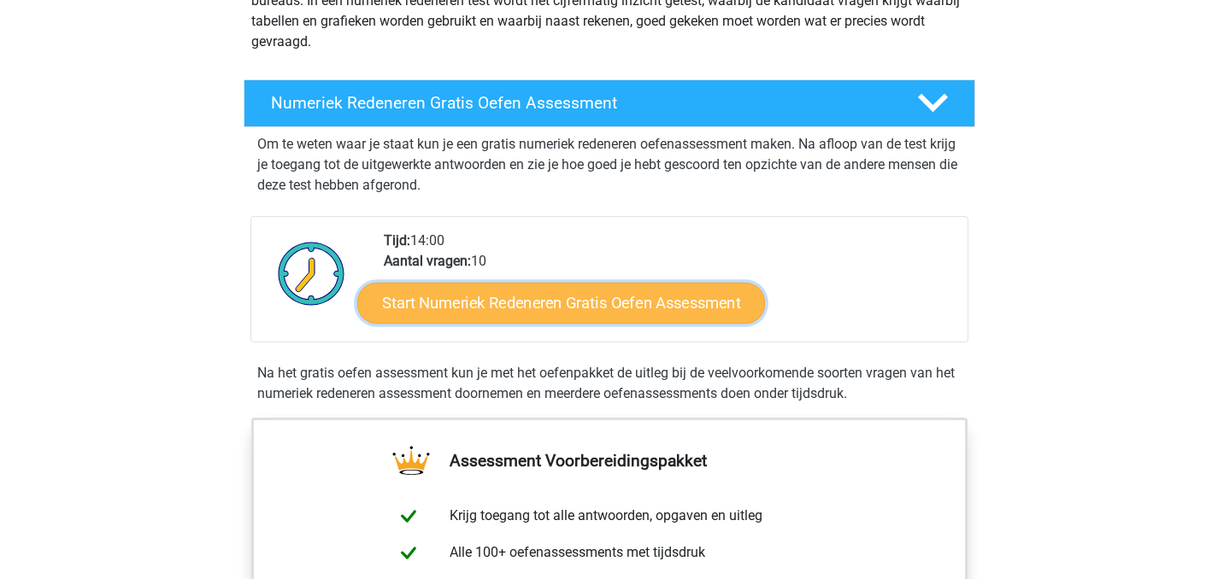
click at [672, 314] on link "Start Numeriek Redeneren Gratis Oefen Assessment" at bounding box center [561, 302] width 408 height 41
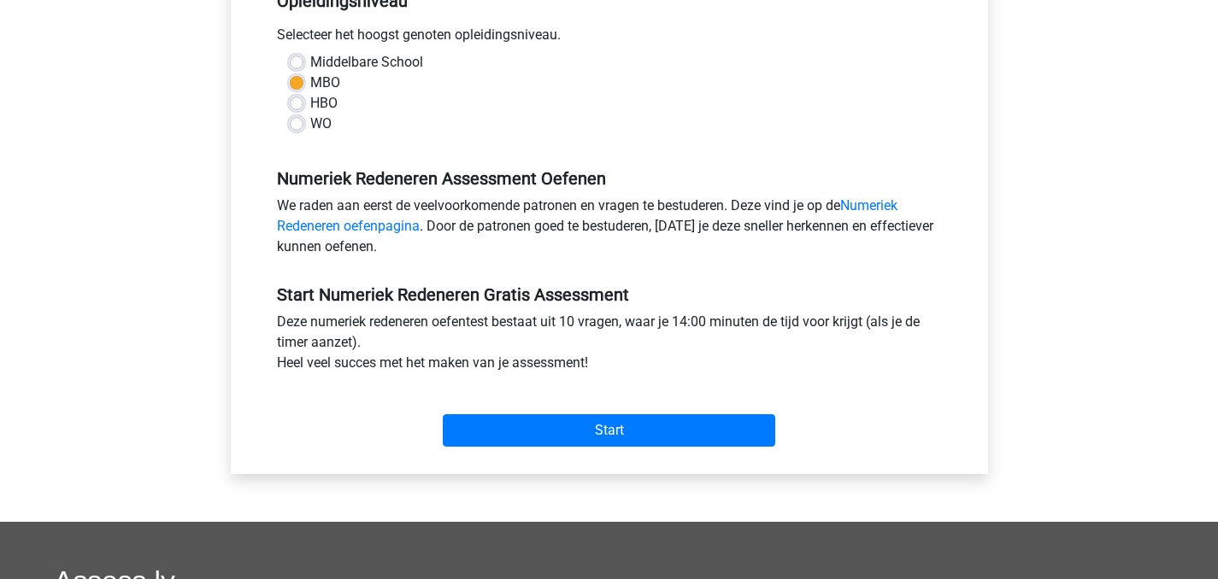
scroll to position [407, 0]
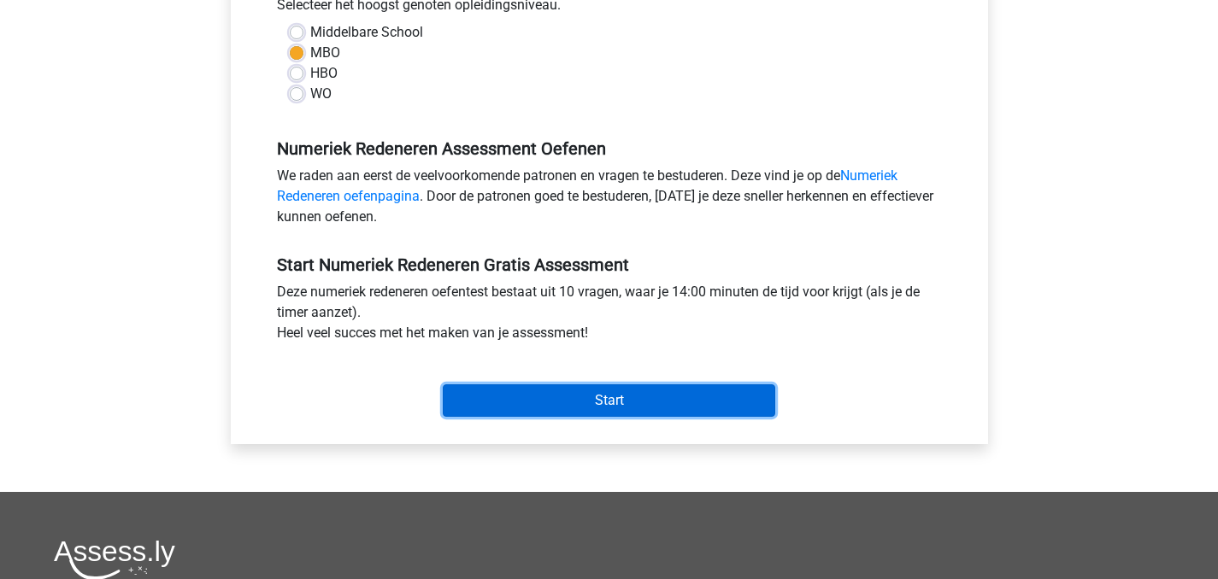
click at [651, 405] on input "Start" at bounding box center [609, 401] width 332 height 32
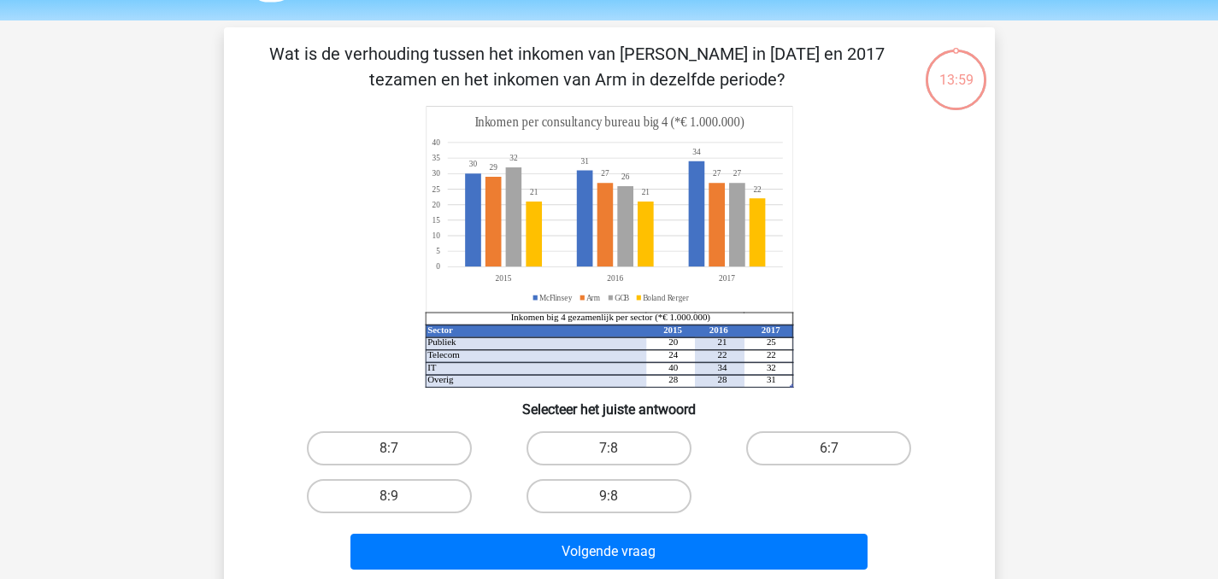
scroll to position [55, 0]
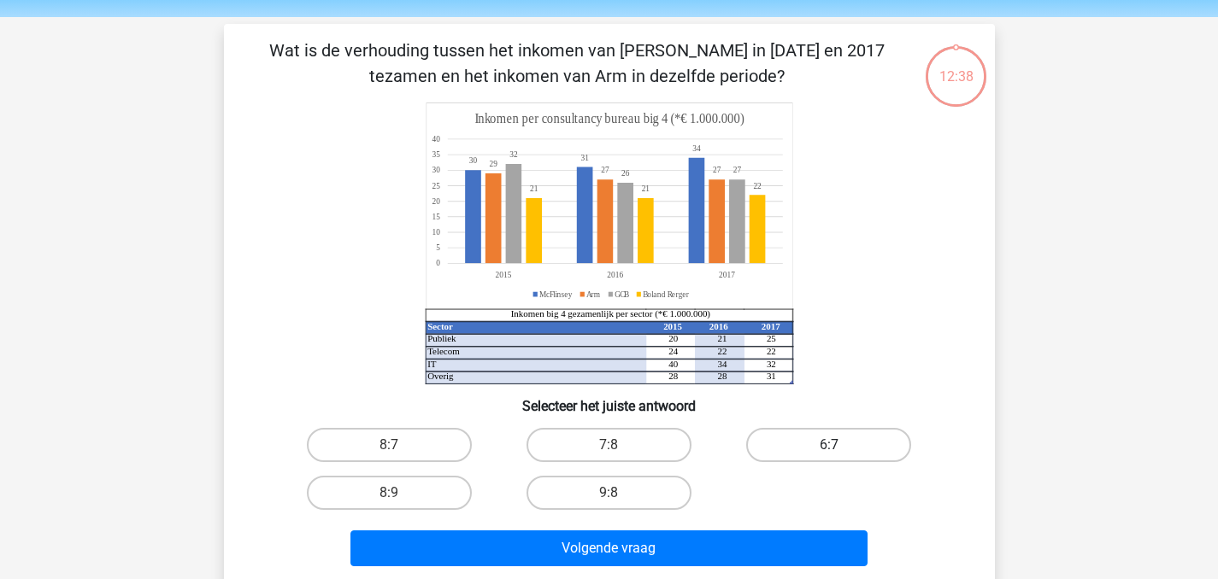
click at [854, 432] on label "6:7" at bounding box center [828, 445] width 165 height 34
click at [840, 445] on input "6:7" at bounding box center [834, 450] width 11 height 11
radio input "true"
click at [455, 490] on label "8:9" at bounding box center [389, 493] width 165 height 34
click at [400, 493] on input "8:9" at bounding box center [394, 498] width 11 height 11
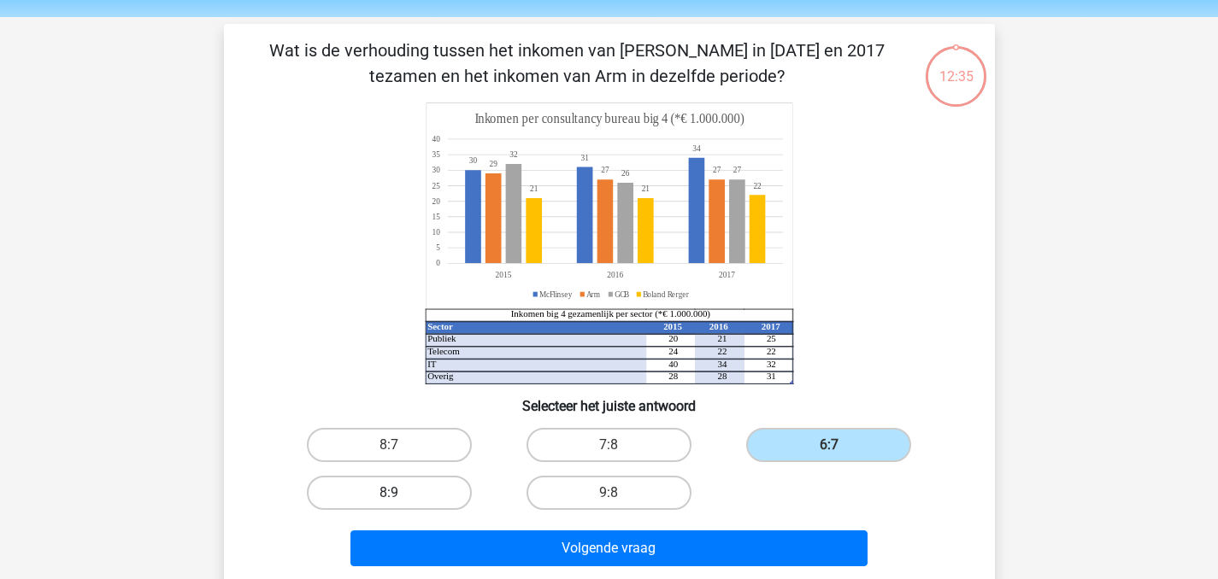
radio input "true"
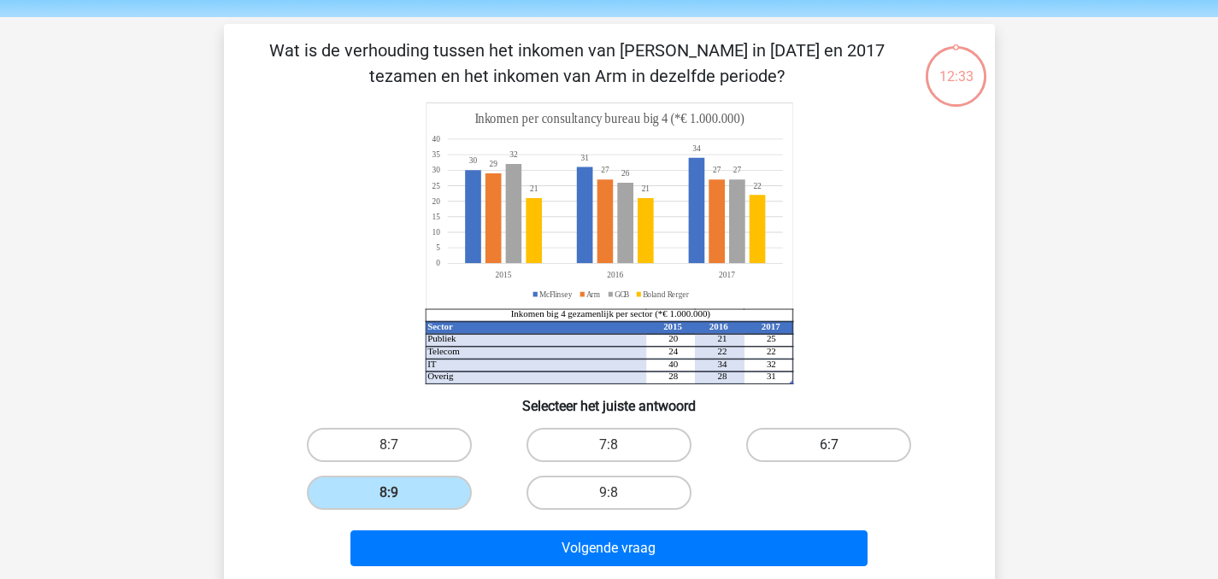
click at [784, 441] on label "6:7" at bounding box center [828, 445] width 165 height 34
click at [829, 445] on input "6:7" at bounding box center [834, 450] width 11 height 11
radio input "true"
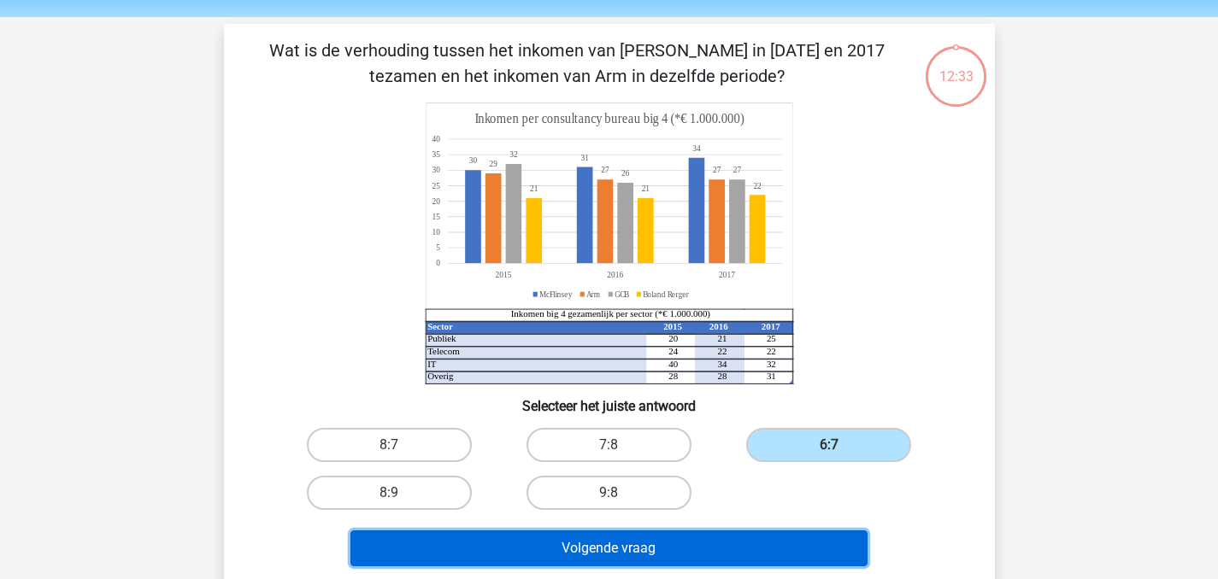
click at [711, 549] on button "Volgende vraag" at bounding box center [608, 549] width 517 height 36
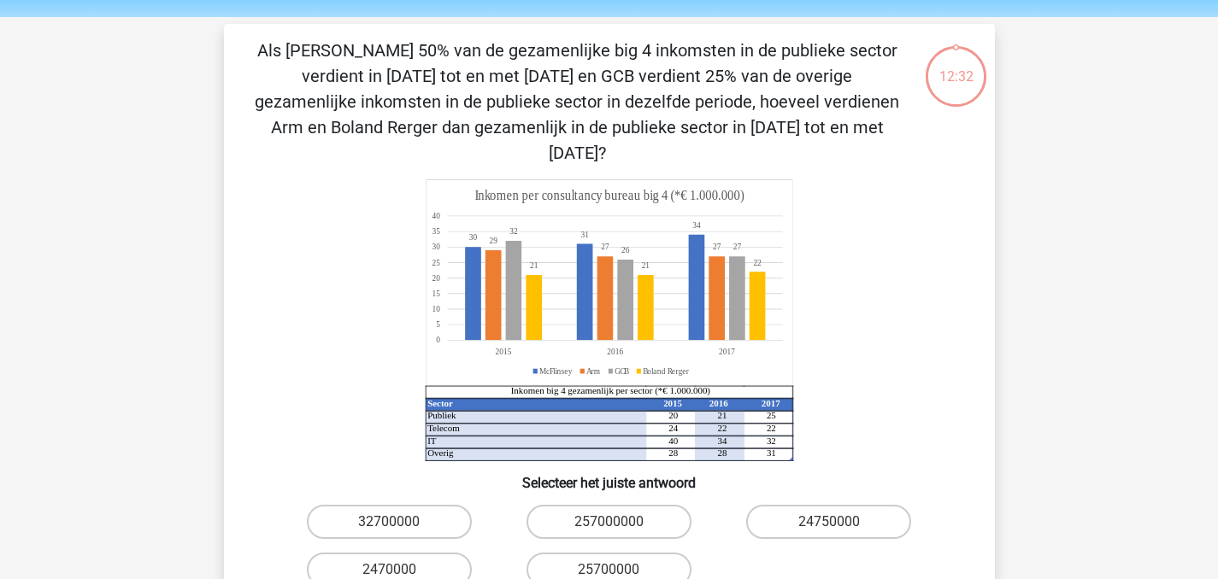
scroll to position [79, 0]
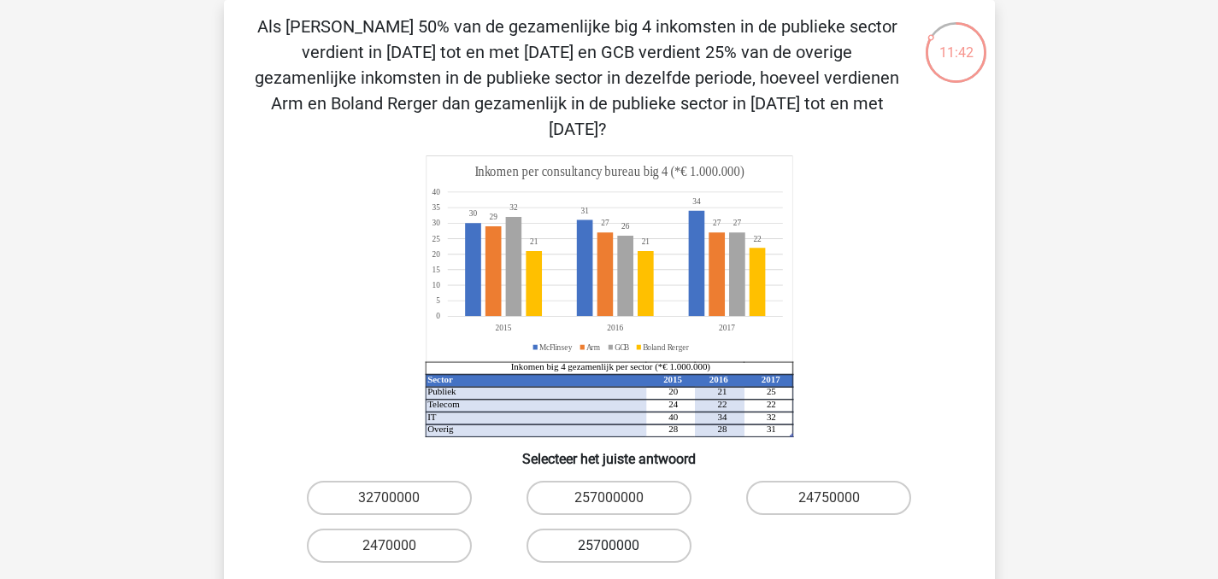
click at [641, 529] on label "25700000" at bounding box center [608, 546] width 165 height 34
click at [619, 546] on input "25700000" at bounding box center [613, 551] width 11 height 11
radio input "true"
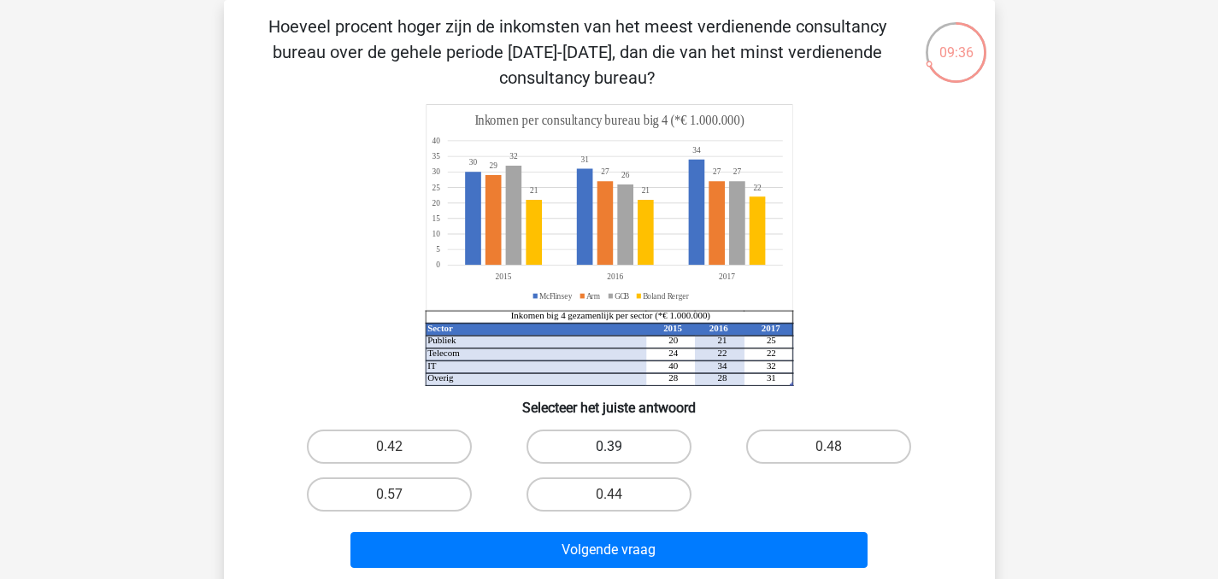
click at [629, 455] on label "0.39" at bounding box center [608, 447] width 165 height 34
click at [619, 455] on input "0.39" at bounding box center [613, 452] width 11 height 11
radio input "true"
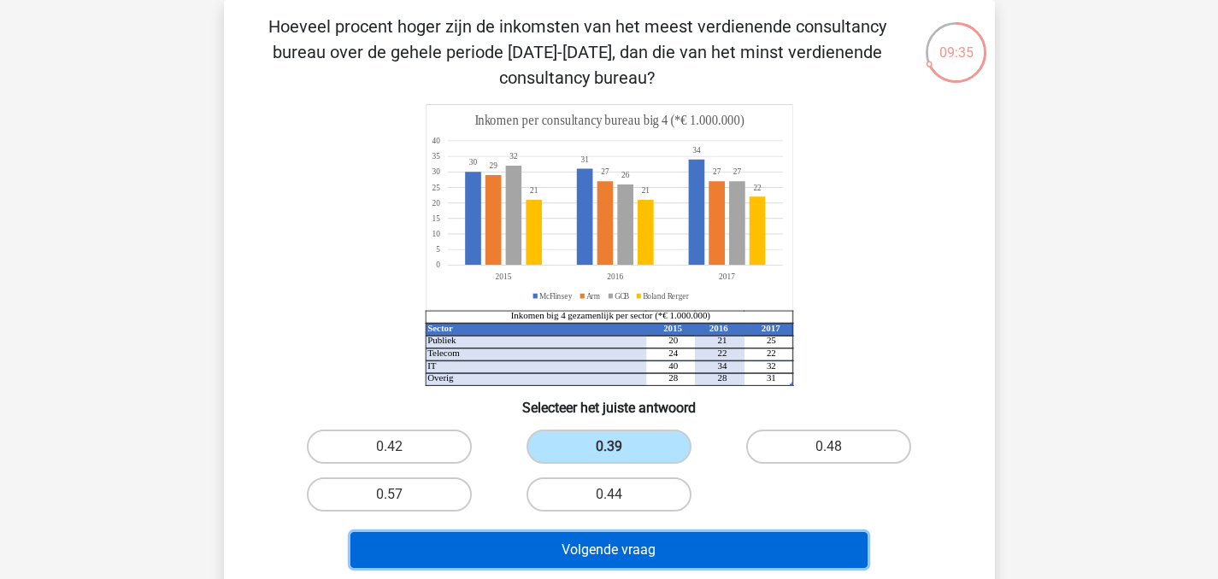
click at [688, 533] on button "Volgende vraag" at bounding box center [608, 550] width 517 height 36
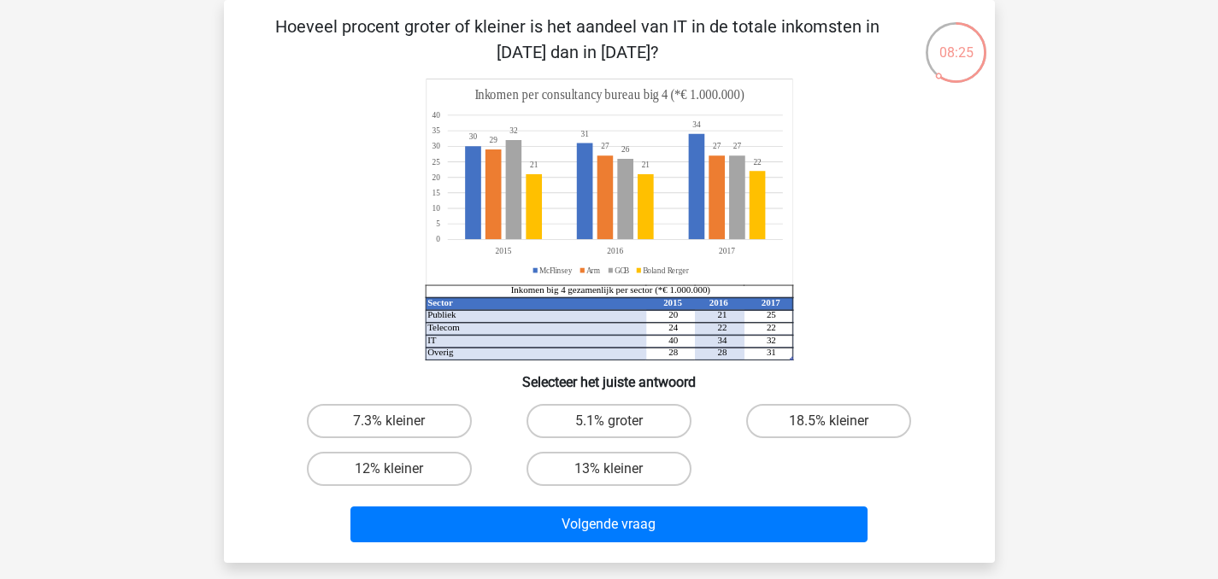
click at [930, 391] on div "Hoeveel procent groter of kleiner is het aandeel van IT in de totale inkomsten …" at bounding box center [609, 282] width 757 height 536
click at [828, 398] on div "18.5% kleiner" at bounding box center [829, 421] width 220 height 48
click at [399, 435] on label "7.3% kleiner" at bounding box center [389, 421] width 165 height 34
click at [399, 432] on input "7.3% kleiner" at bounding box center [394, 426] width 11 height 11
radio input "true"
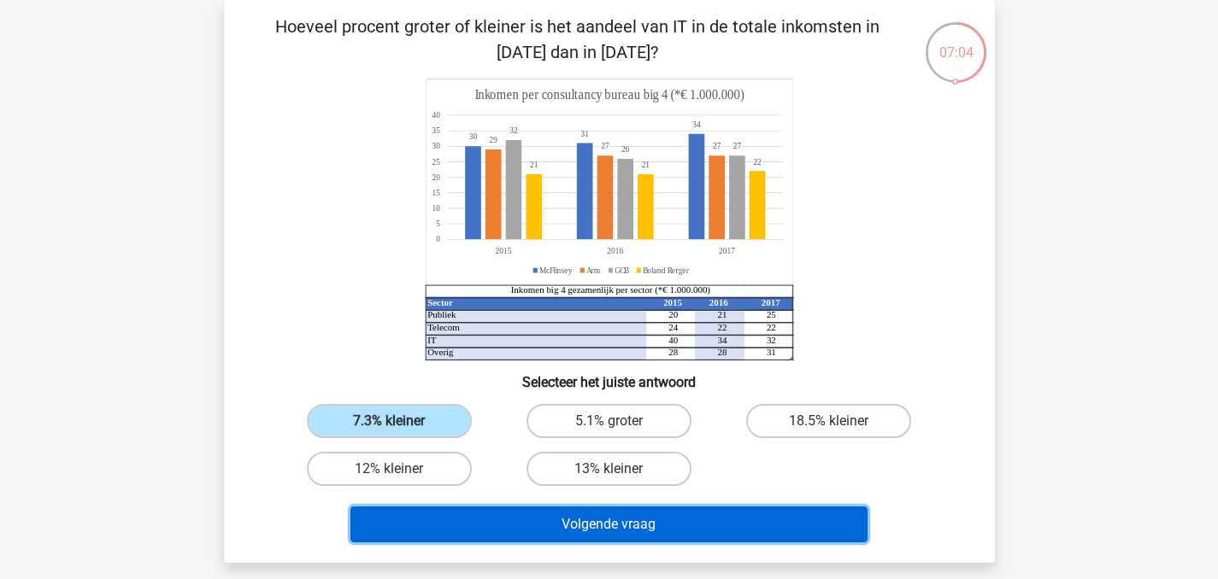
click at [567, 531] on button "Volgende vraag" at bounding box center [608, 525] width 517 height 36
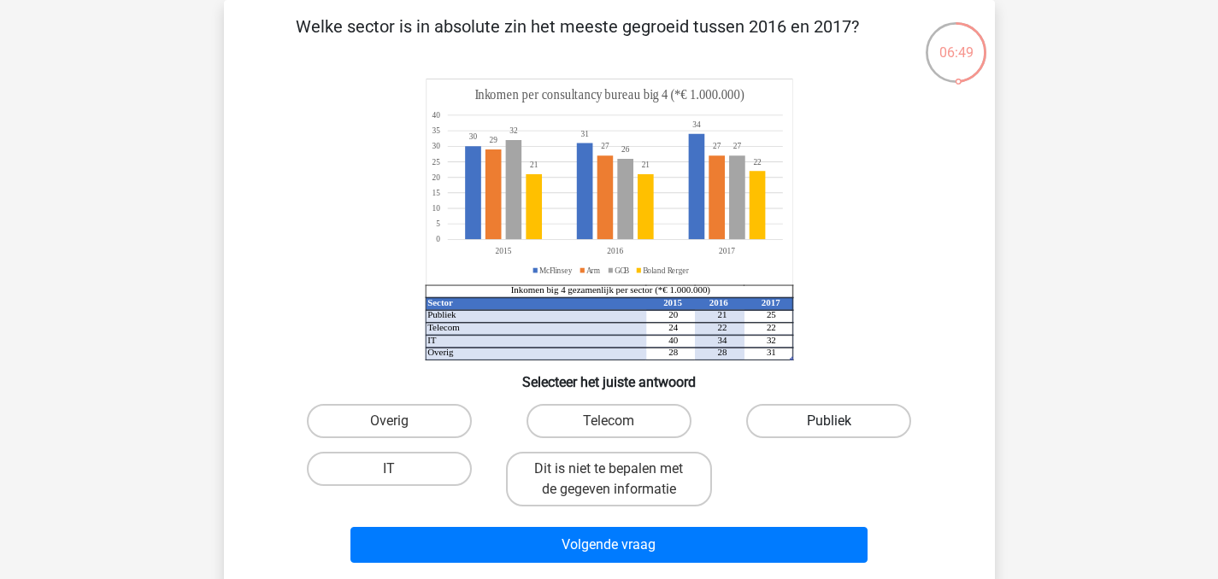
click at [870, 417] on label "Publiek" at bounding box center [828, 421] width 165 height 34
click at [840, 421] on input "Publiek" at bounding box center [834, 426] width 11 height 11
radio input "true"
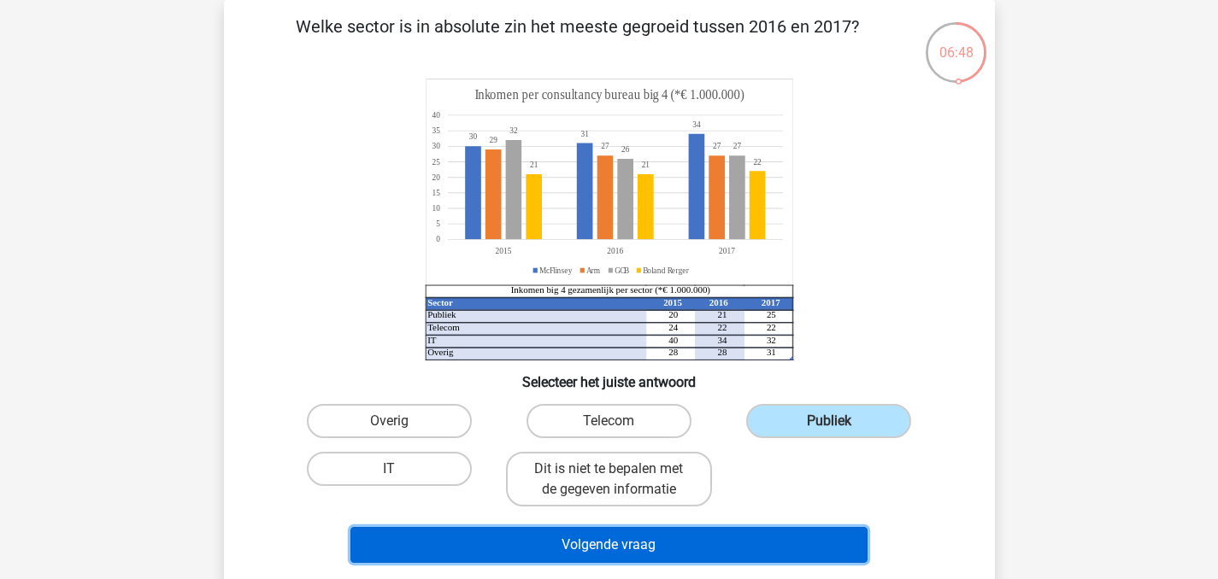
click at [761, 537] on button "Volgende vraag" at bounding box center [608, 545] width 517 height 36
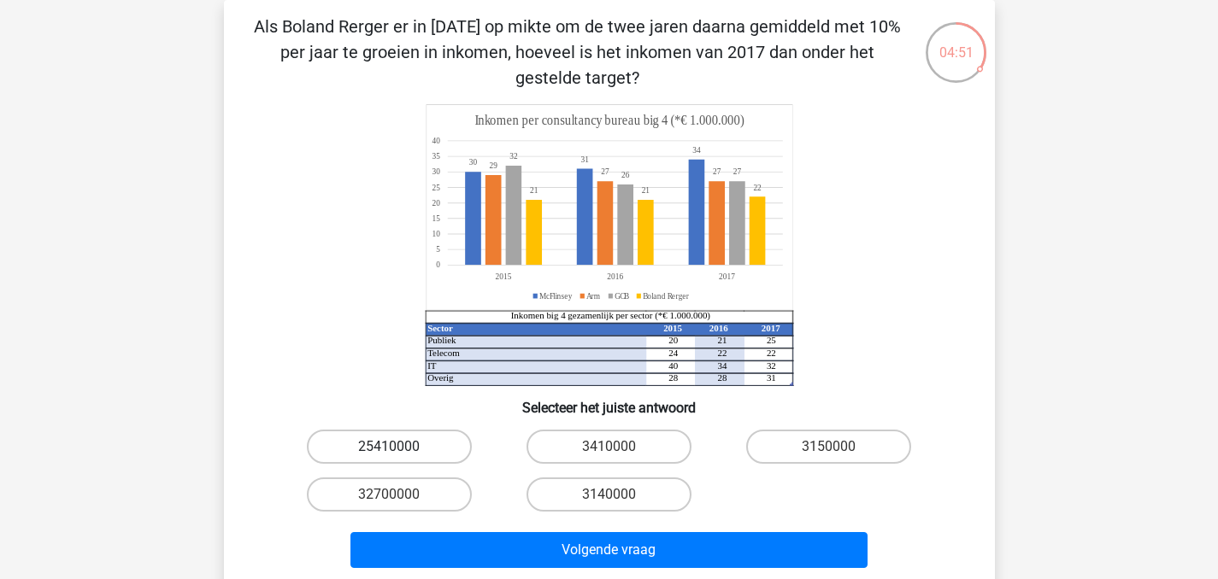
click at [426, 443] on label "25410000" at bounding box center [389, 447] width 165 height 34
click at [400, 447] on input "25410000" at bounding box center [394, 452] width 11 height 11
radio input "true"
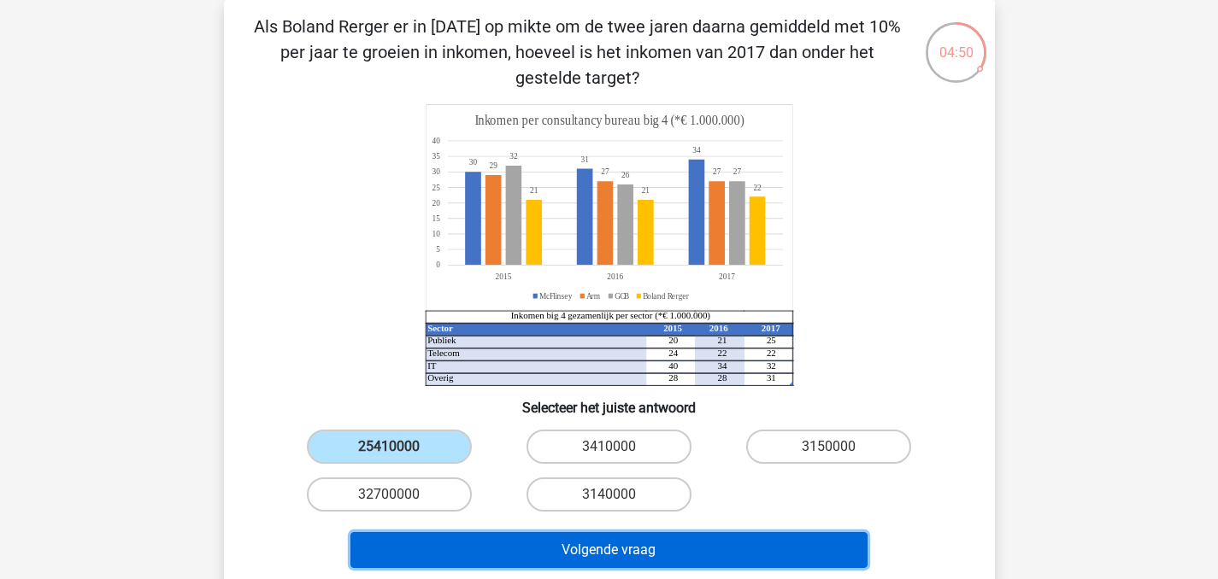
click at [489, 534] on button "Volgende vraag" at bounding box center [608, 550] width 517 height 36
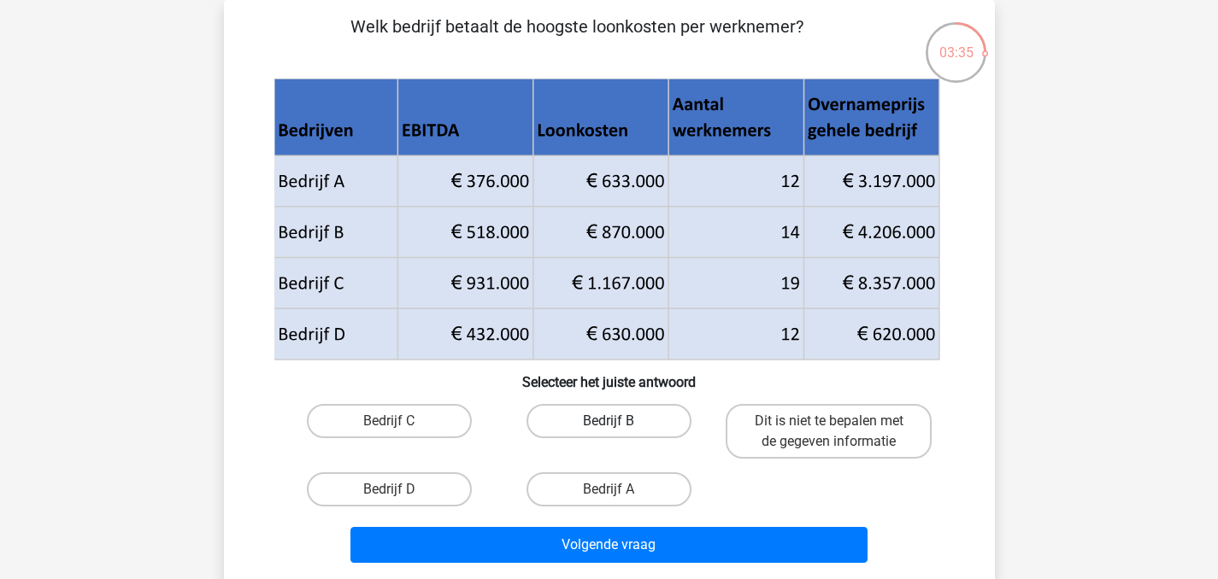
click at [637, 426] on label "Bedrijf B" at bounding box center [608, 421] width 165 height 34
click at [619, 426] on input "Bedrijf B" at bounding box center [613, 426] width 11 height 11
radio input "true"
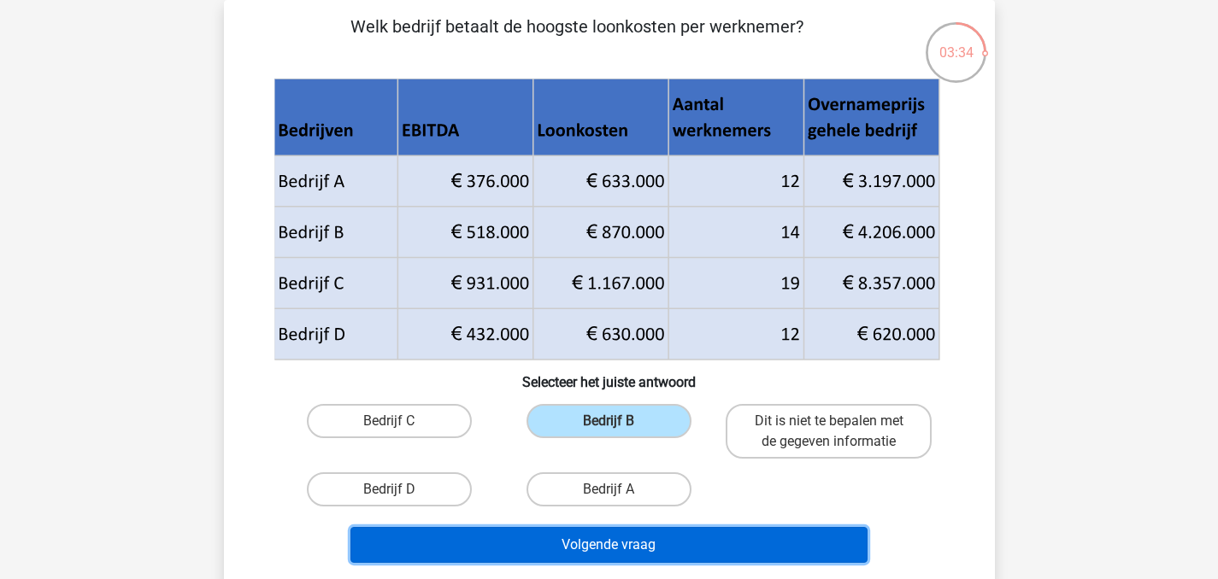
click at [671, 541] on button "Volgende vraag" at bounding box center [608, 545] width 517 height 36
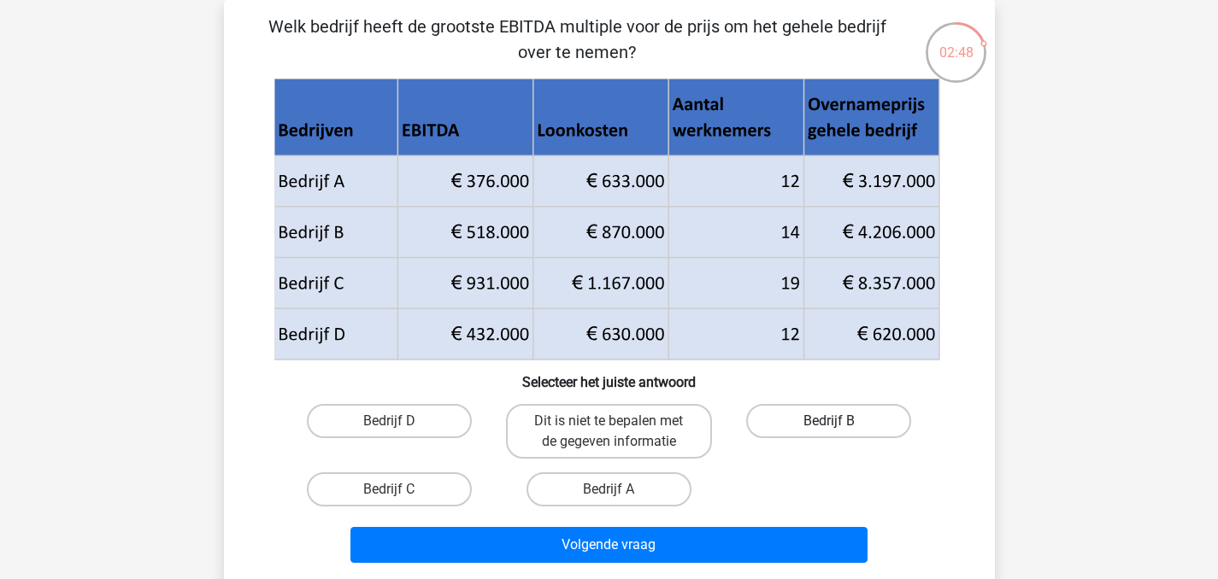
click at [779, 430] on label "Bedrijf B" at bounding box center [828, 421] width 165 height 34
click at [829, 430] on input "Bedrijf B" at bounding box center [834, 426] width 11 height 11
radio input "true"
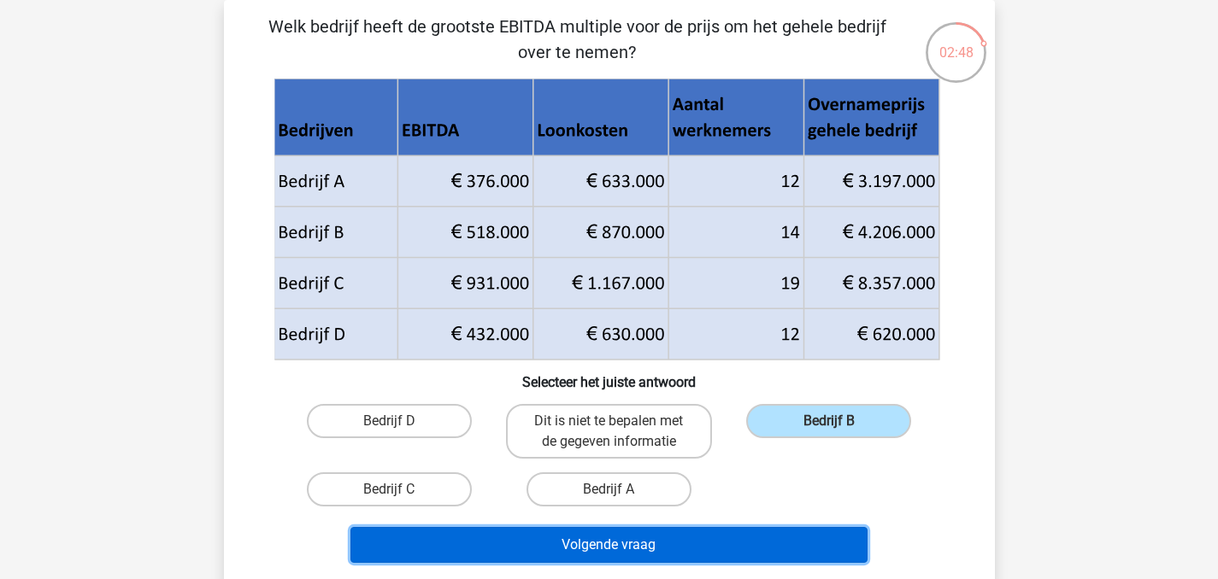
click at [795, 541] on button "Volgende vraag" at bounding box center [608, 545] width 517 height 36
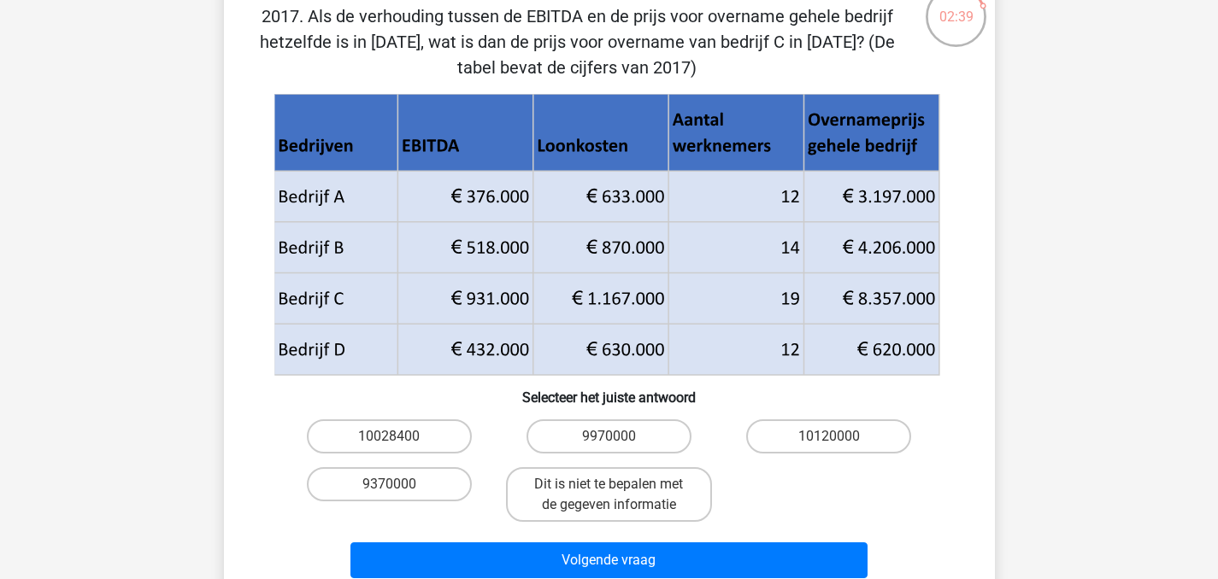
scroll to position [126, 0]
